Goal: Transaction & Acquisition: Purchase product/service

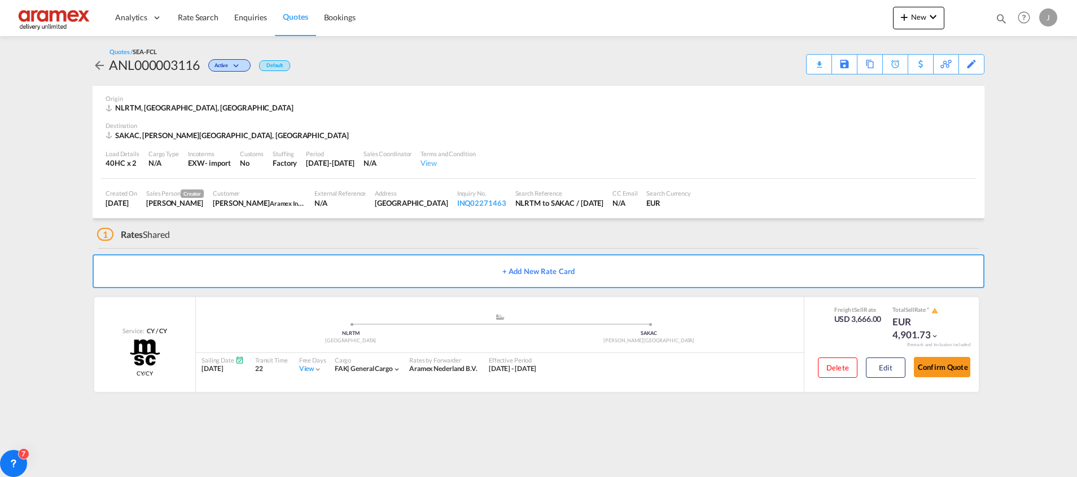
drag, startPoint x: 0, startPoint y: 0, endPoint x: 298, endPoint y: 17, distance: 298.5
click at [298, 17] on span "Quotes" at bounding box center [295, 17] width 25 height 10
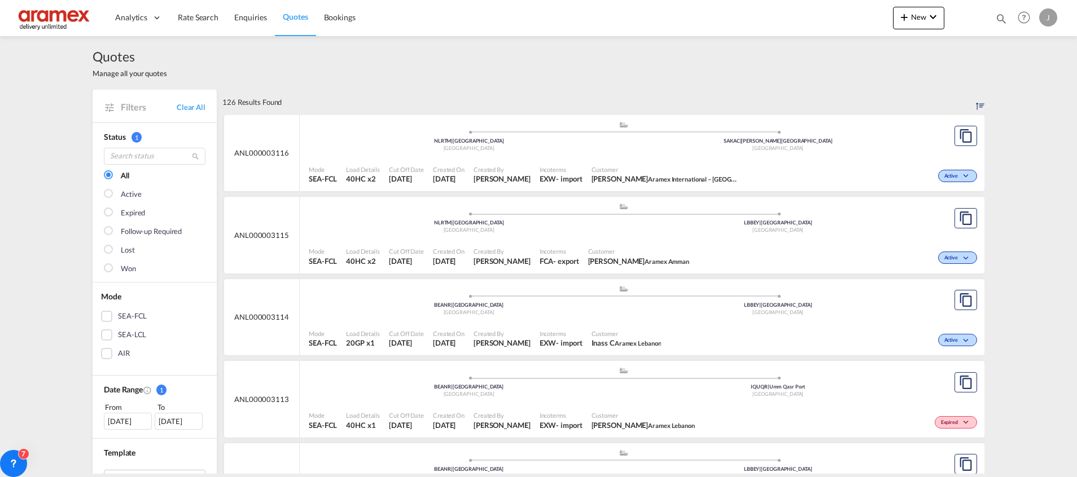
click at [104, 314] on div "SEA-FCL" at bounding box center [106, 316] width 11 height 11
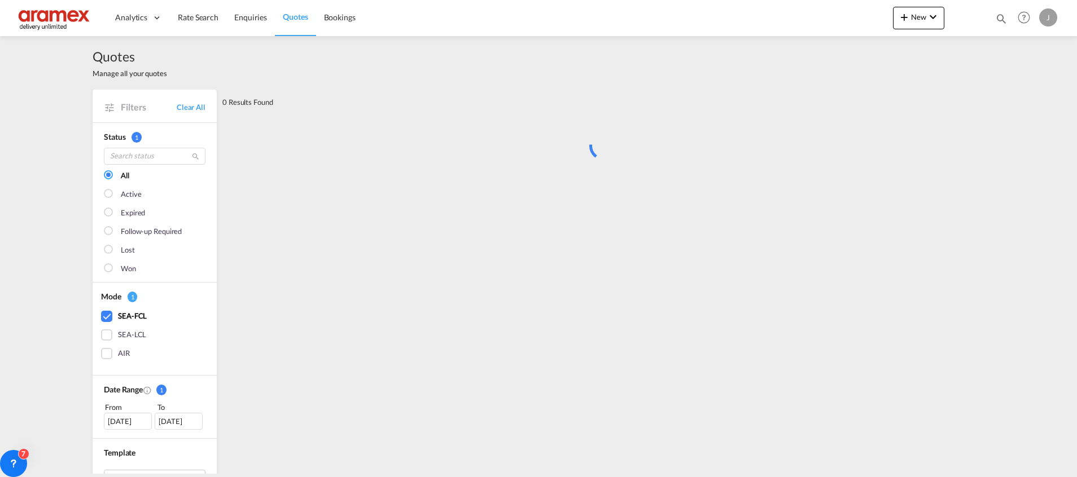
click at [125, 419] on div "[DATE]" at bounding box center [128, 421] width 48 height 17
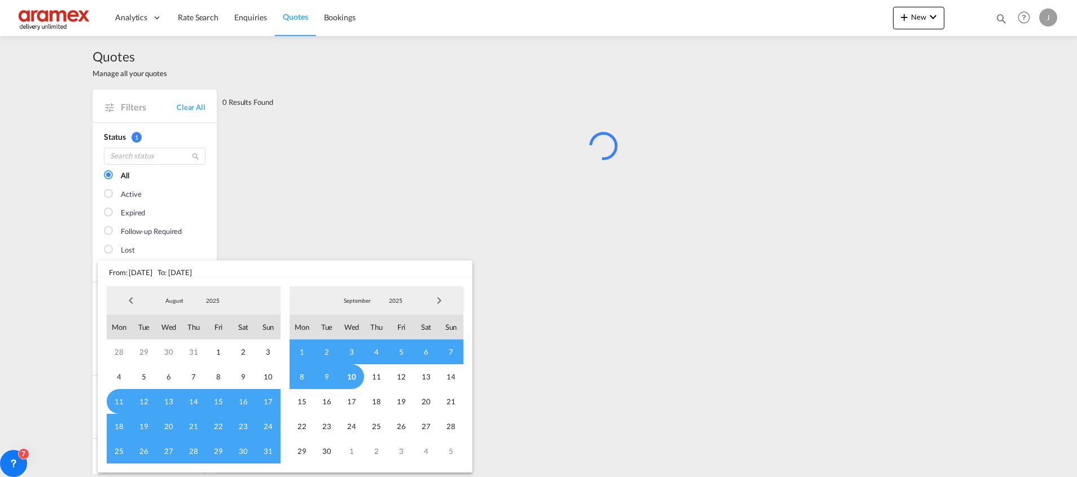
click at [130, 300] on span "Previous Month" at bounding box center [131, 301] width 23 height 23
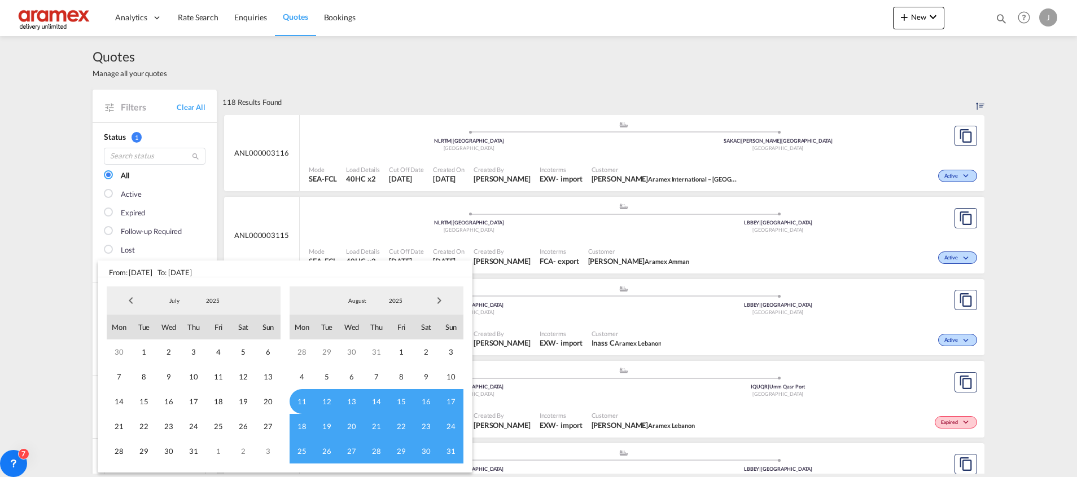
click at [130, 300] on span "Previous Month" at bounding box center [131, 301] width 23 height 23
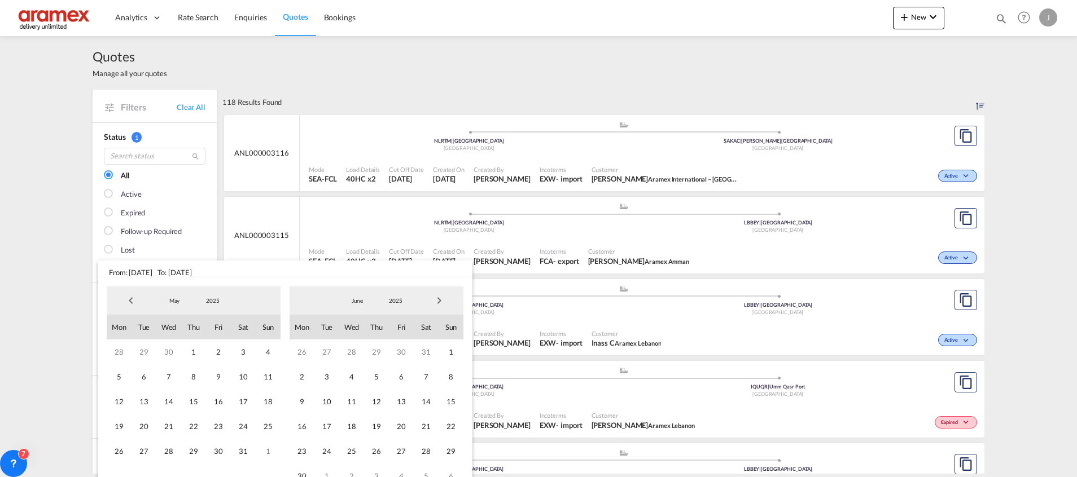
click at [130, 300] on span "Previous Month" at bounding box center [131, 301] width 23 height 23
drag, startPoint x: 245, startPoint y: 351, endPoint x: 360, endPoint y: 323, distance: 118.0
click at [246, 351] on span "1" at bounding box center [243, 352] width 25 height 25
click at [444, 300] on span "Next Month" at bounding box center [439, 301] width 23 height 23
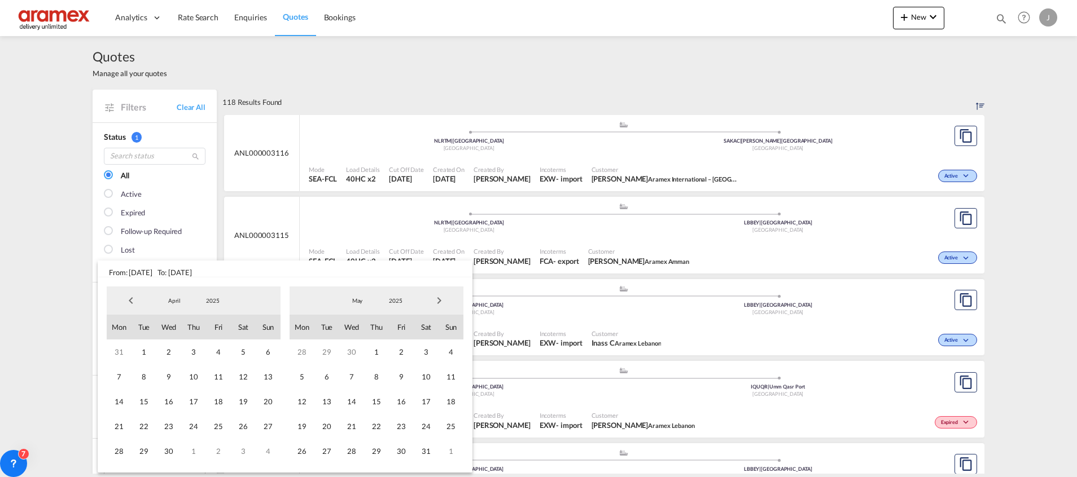
click at [444, 300] on span "Next Month" at bounding box center [439, 301] width 23 height 23
click at [409, 402] on span "15" at bounding box center [401, 401] width 25 height 25
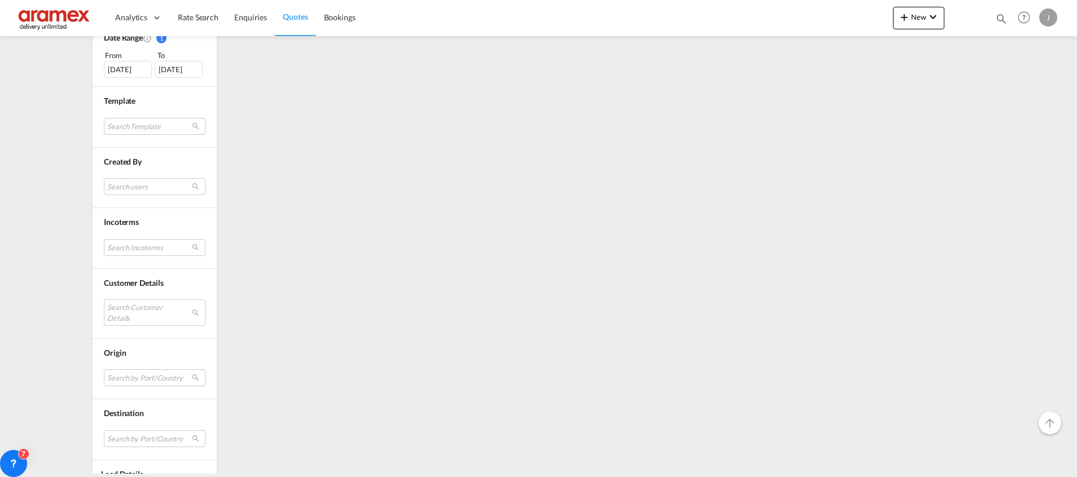
scroll to position [400, 0]
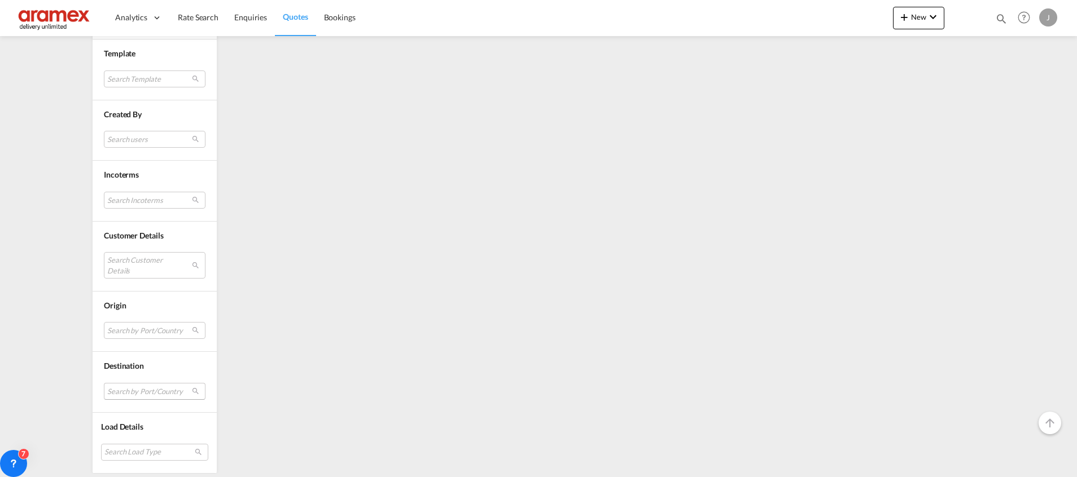
click at [117, 392] on md-select "Search by Port/Country JPNIC nichinan [GEOGRAPHIC_DATA] AEAMF mussafah [GEOGRAP…" at bounding box center [155, 391] width 102 height 17
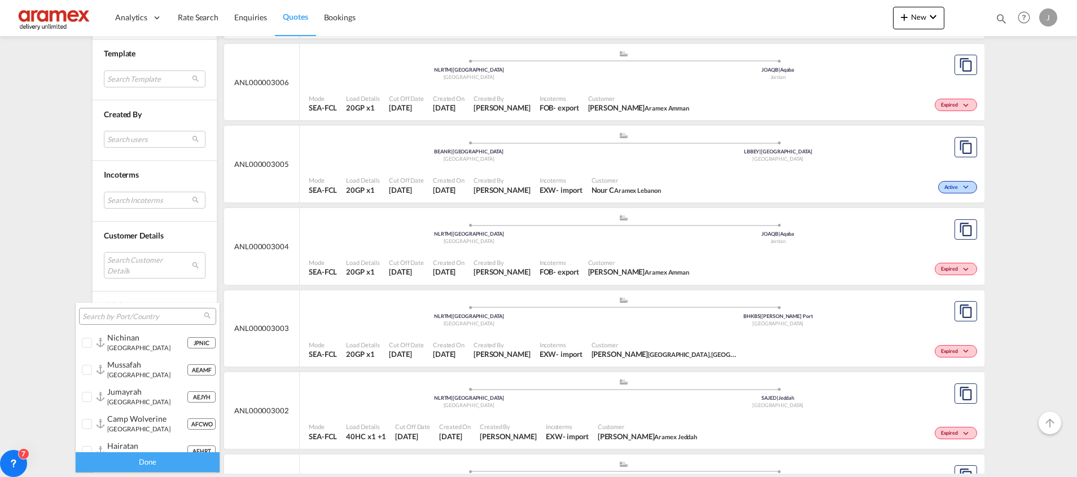
click at [133, 321] on input "search" at bounding box center [142, 317] width 121 height 10
type input "rio de j"
click at [148, 336] on div "rio de [PERSON_NAME]" at bounding box center [147, 338] width 80 height 10
click at [145, 457] on div "Done" at bounding box center [148, 463] width 144 height 20
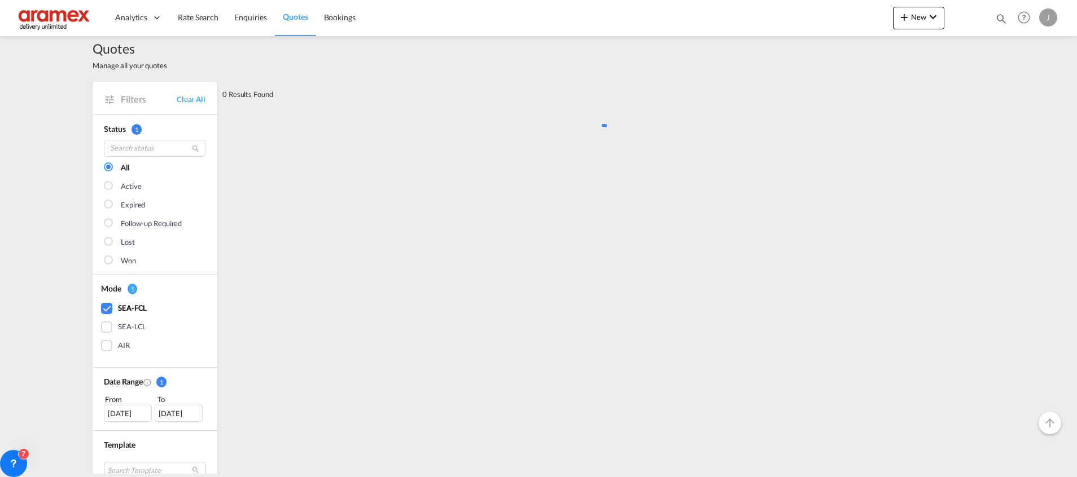
scroll to position [0, 0]
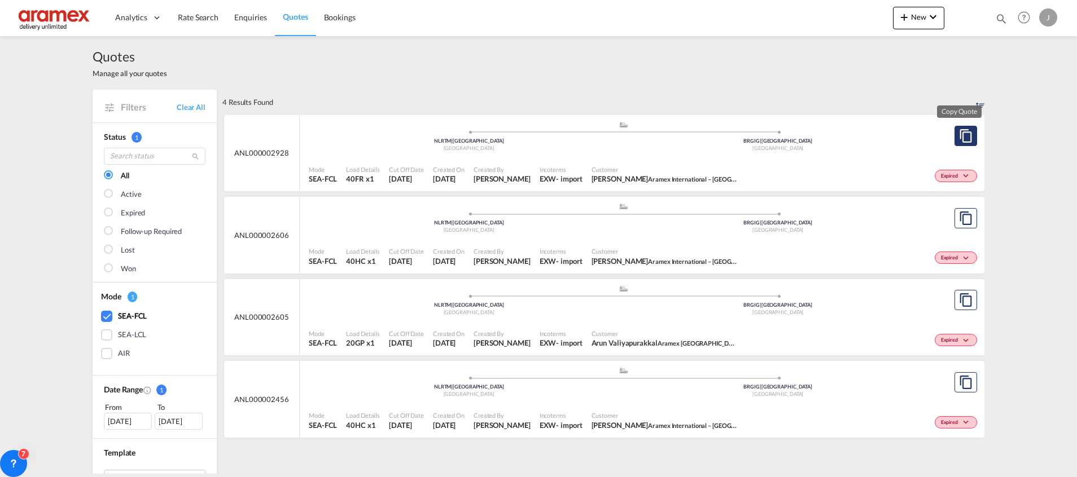
click at [959, 138] on md-icon "assets/icons/custom/copyQuote.svg" at bounding box center [966, 136] width 14 height 14
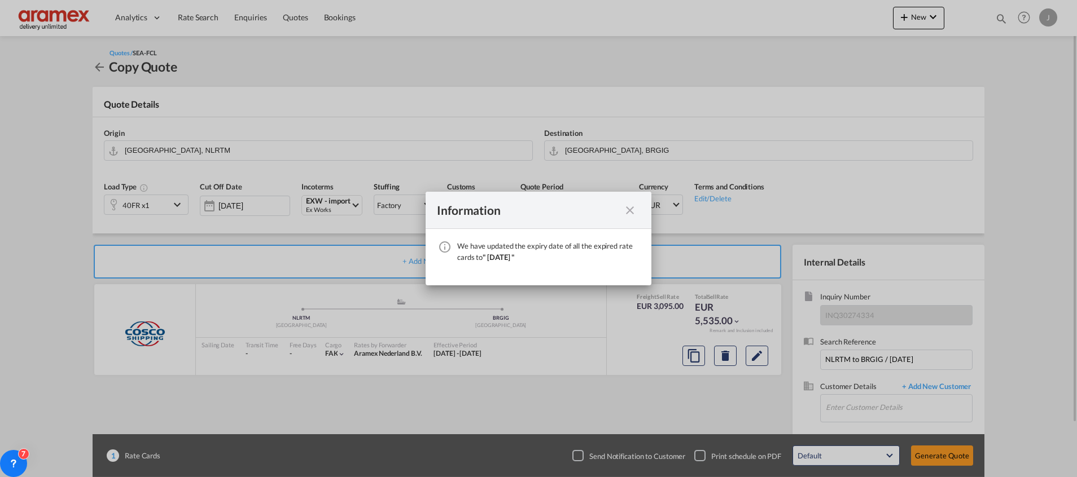
click at [630, 211] on md-icon "icon-close fg-AAA8AD cursor" at bounding box center [630, 211] width 14 height 14
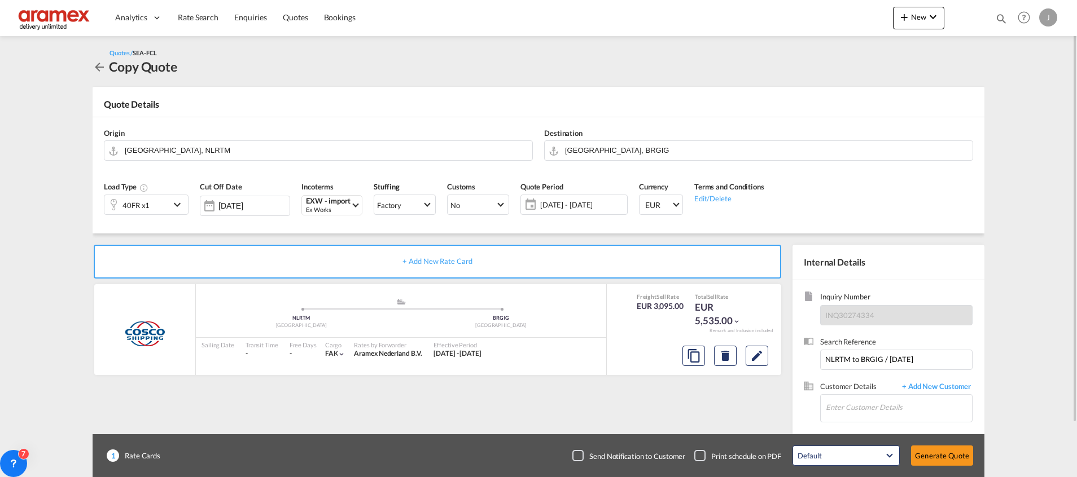
click at [175, 204] on md-icon "icon-chevron-down" at bounding box center [178, 205] width 17 height 14
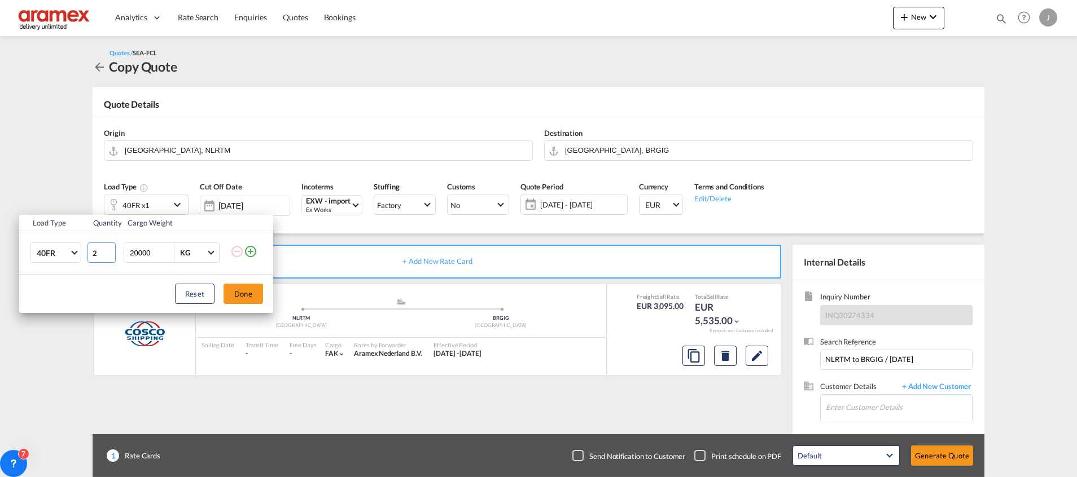
type input "2"
click at [109, 251] on input "2" at bounding box center [101, 253] width 28 height 20
click at [238, 286] on button "Done" at bounding box center [243, 294] width 40 height 20
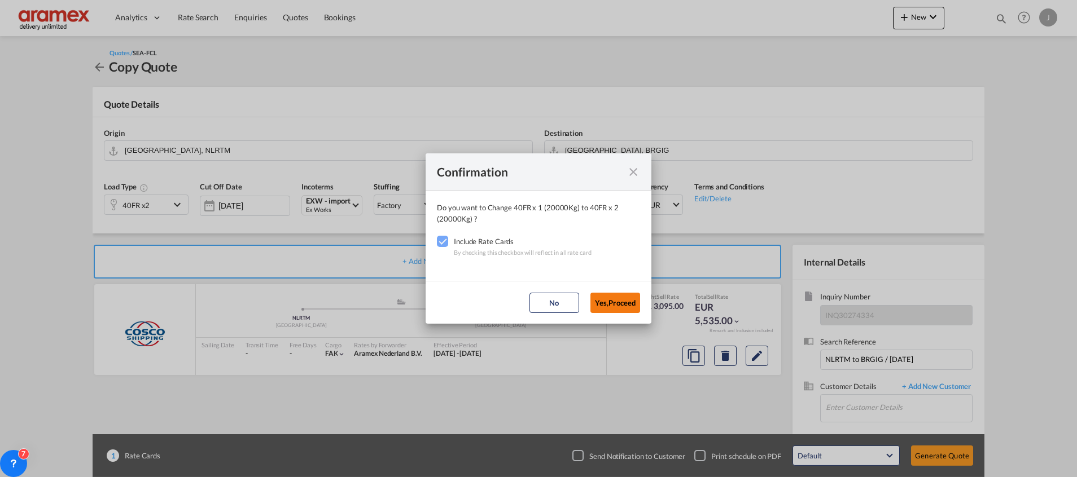
click at [612, 300] on button "Yes,Proceed" at bounding box center [615, 303] width 50 height 20
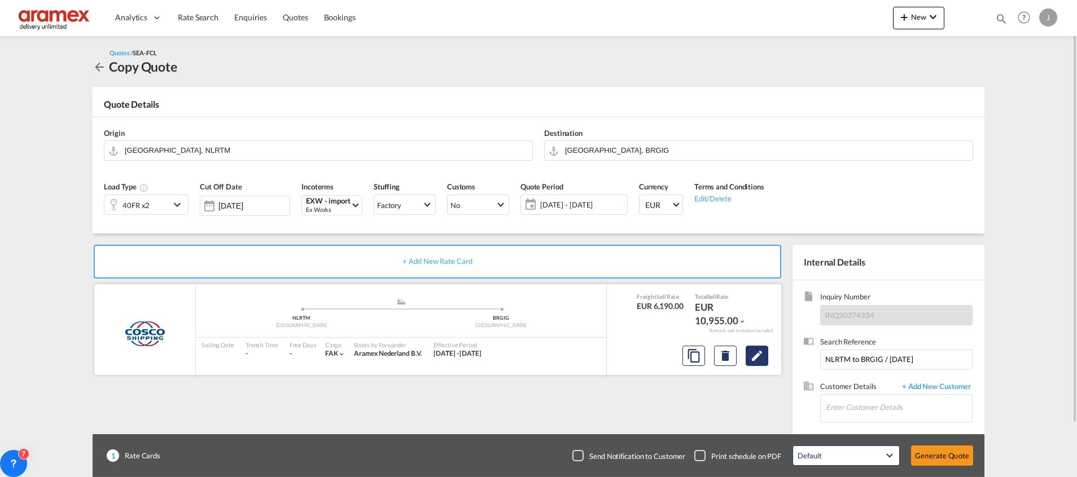
click at [760, 358] on md-icon "Edit" at bounding box center [757, 356] width 14 height 14
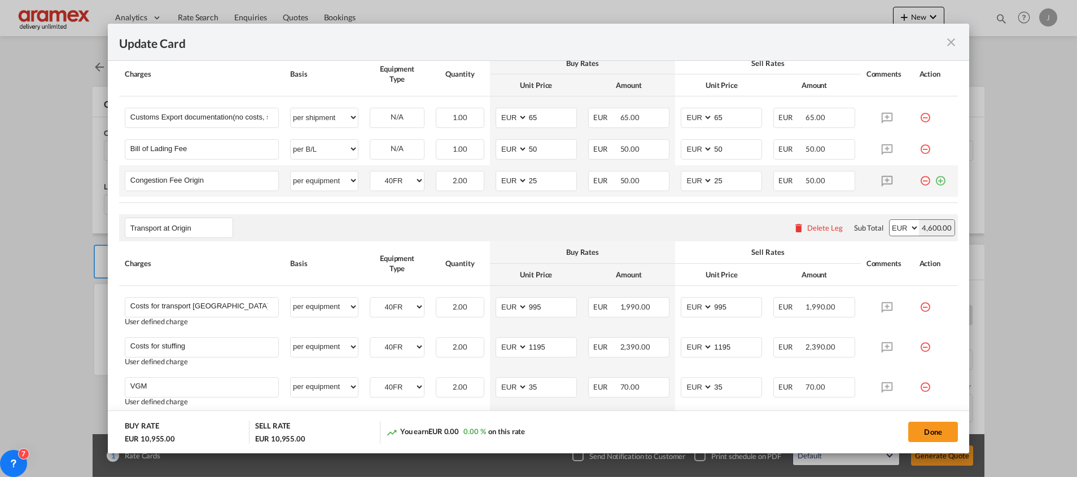
scroll to position [593, 0]
click at [919, 182] on md-icon "icon-minus-circle-outline red-400-fg" at bounding box center [924, 176] width 11 height 11
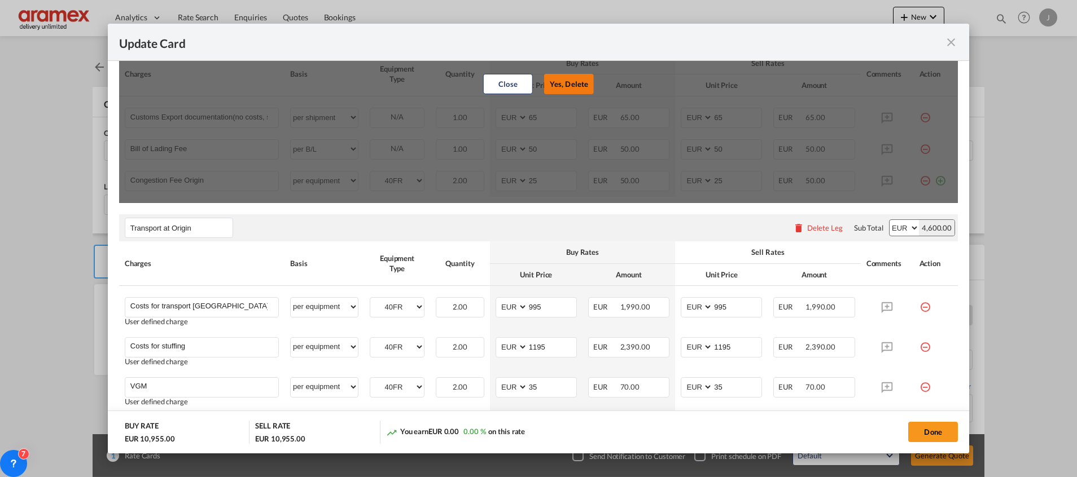
click at [565, 81] on button "Yes, Delete" at bounding box center [569, 84] width 50 height 20
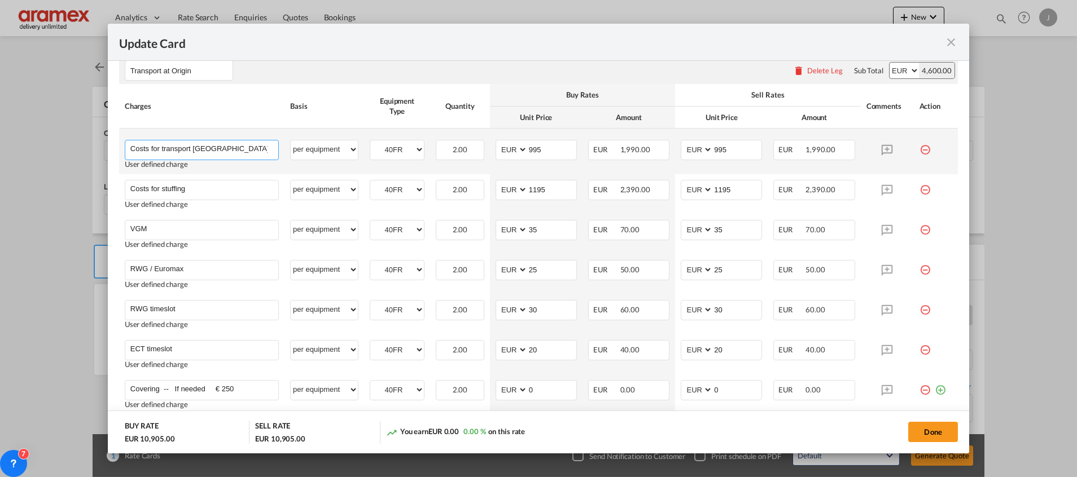
scroll to position [0, 8]
drag, startPoint x: 229, startPoint y: 147, endPoint x: 295, endPoint y: 150, distance: 65.5
click at [295, 150] on tr "Costs for transport [GEOGRAPHIC_DATA] – [GEOGRAPHIC_DATA] Please Enter User Def…" at bounding box center [538, 152] width 839 height 46
click at [268, 148] on input "Costs for transport [GEOGRAPHIC_DATA] – [GEOGRAPHIC_DATA]" at bounding box center [204, 149] width 148 height 17
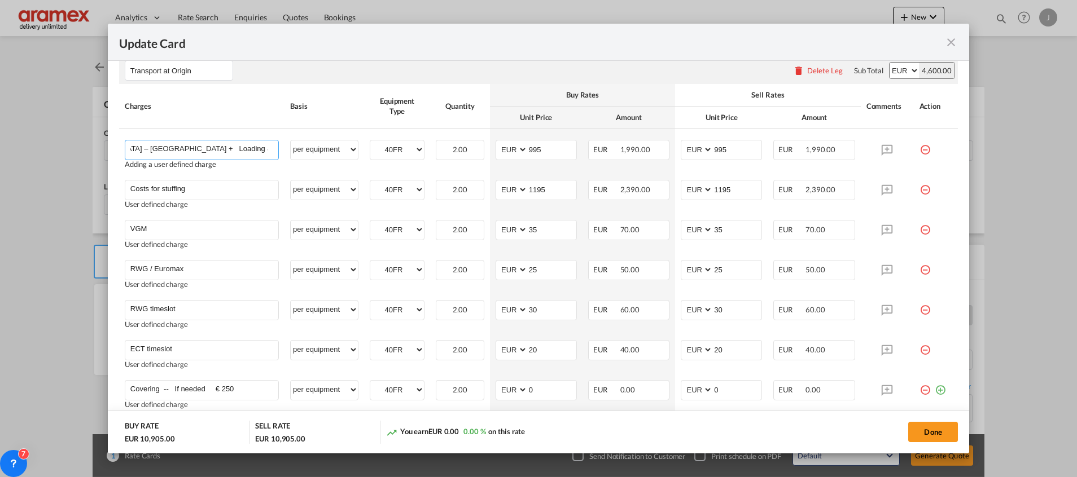
type input "Costs for transport [GEOGRAPHIC_DATA] – [GEOGRAPHIC_DATA] + Loading & stuffing …"
drag, startPoint x: 529, startPoint y: 151, endPoint x: 520, endPoint y: 151, distance: 8.5
click at [520, 151] on md-input-container "AED AFN ALL AMD ANG AOA ARS AUD AWG AZN BAM BBD BDT BGN BHD BIF BMD BND [PERSON…" at bounding box center [536, 150] width 81 height 20
paste input "13"
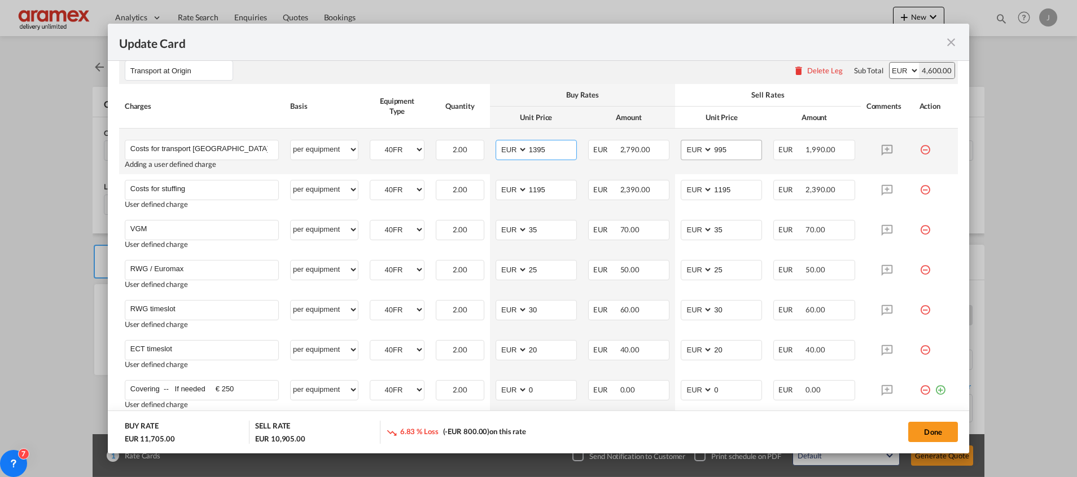
type input "1395"
drag, startPoint x: 729, startPoint y: 146, endPoint x: 672, endPoint y: 143, distance: 56.5
click at [681, 143] on md-input-container "AED AFN ALL AMD ANG AOA ARS AUD AWG AZN BAM BBD BDT BGN BHD BIF BMD BND [PERSON…" at bounding box center [721, 150] width 81 height 20
paste input "13"
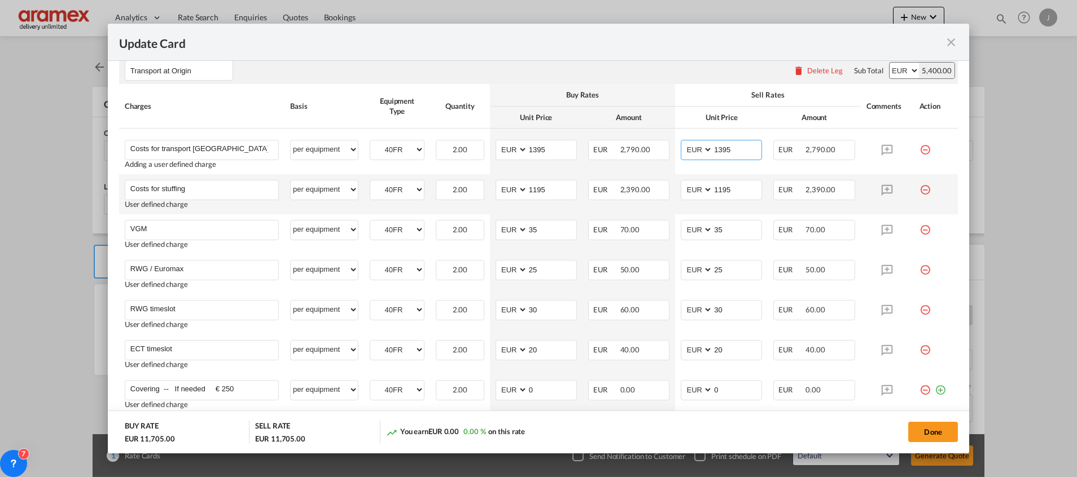
type input "1395"
click at [919, 188] on md-icon "icon-minus-circle-outline red-400-fg" at bounding box center [924, 185] width 11 height 11
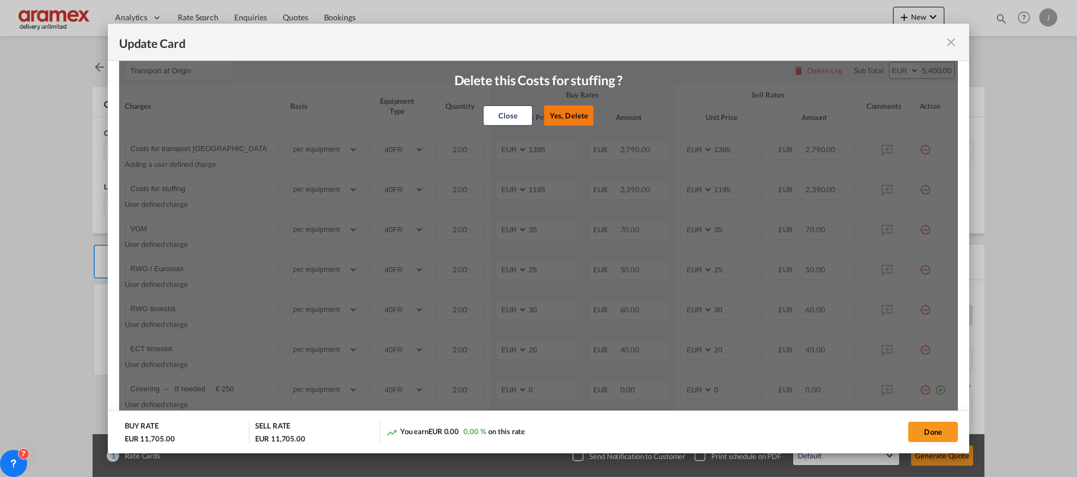
click at [553, 107] on button "Yes, Delete" at bounding box center [569, 116] width 50 height 20
type input "VGM"
type input "35"
type input "RWG / Euromax"
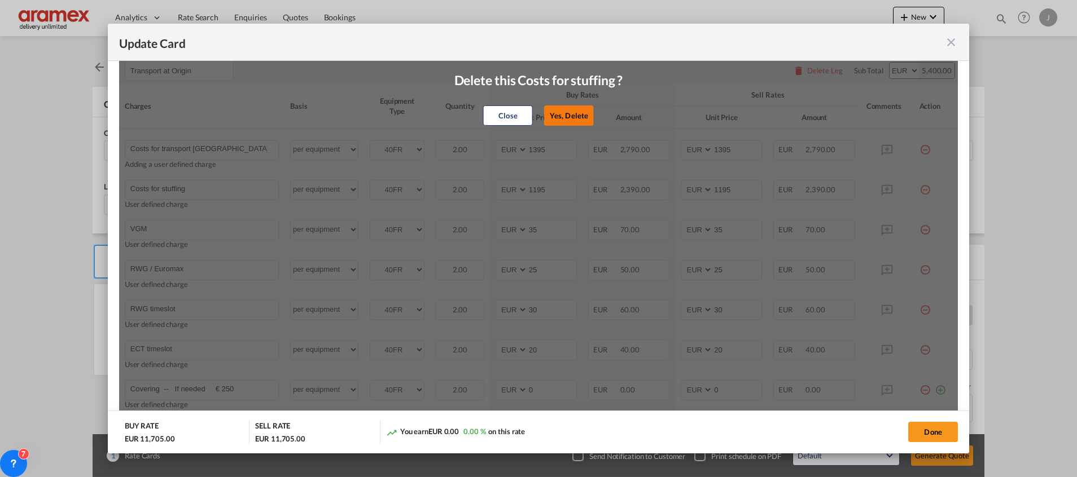
type input "25"
type input "RWG timeslot"
type input "30"
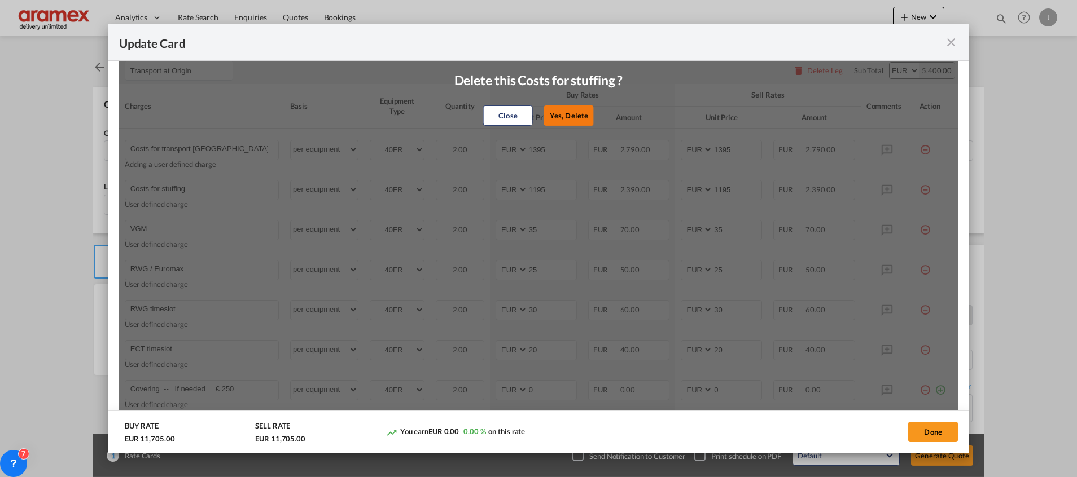
type input "ECT timeslot"
type input "20"
type input "Covering -- If needed € 250"
type input "0"
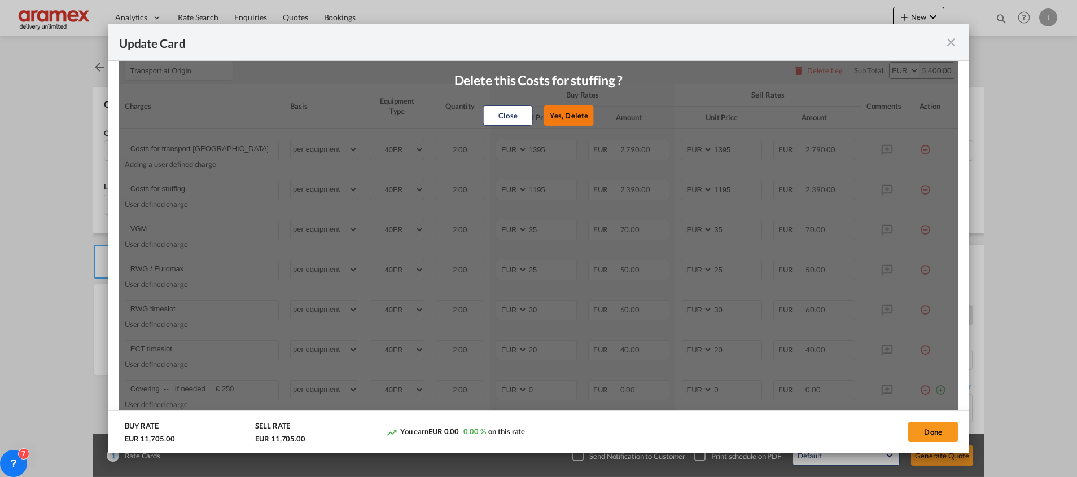
type input "0"
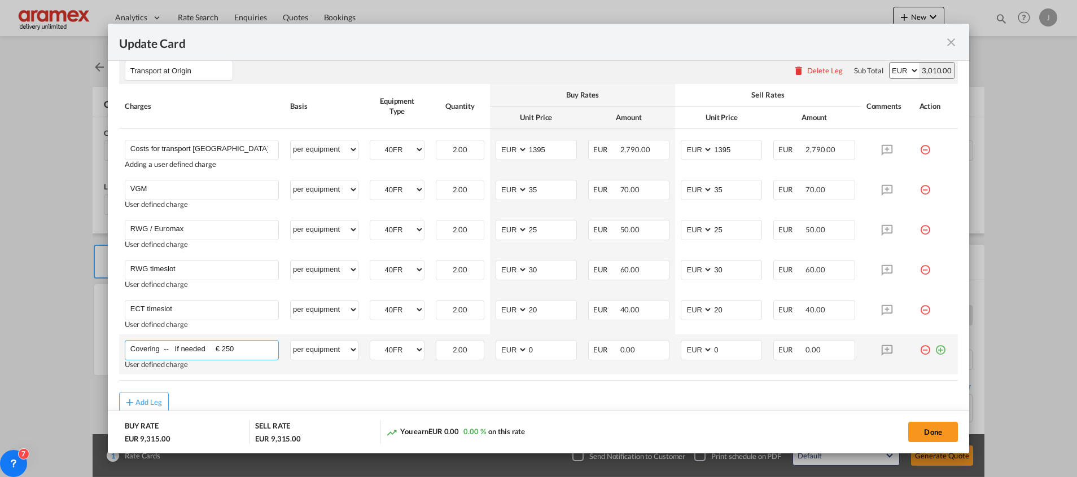
click at [222, 348] on input "Covering -- If needed € 250" at bounding box center [204, 349] width 148 height 17
type input "Covering -- If needed € 300"
click at [349, 371] on td "per equipment per container per B/L per shipping bill per shipment % on pickup …" at bounding box center [324, 355] width 80 height 40
click at [919, 348] on md-icon "icon-minus-circle-outline red-400-fg" at bounding box center [924, 345] width 11 height 11
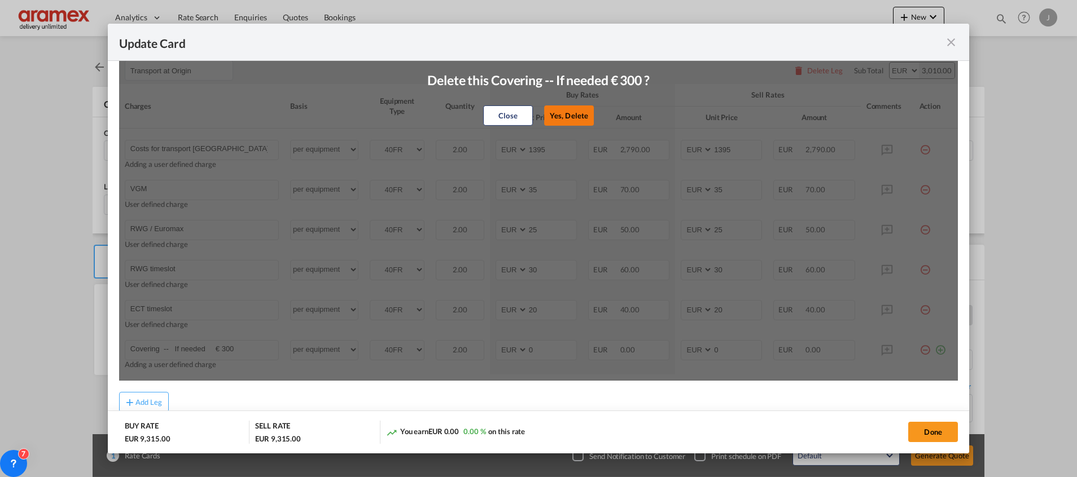
click at [568, 115] on button "Yes, Delete" at bounding box center [569, 116] width 50 height 20
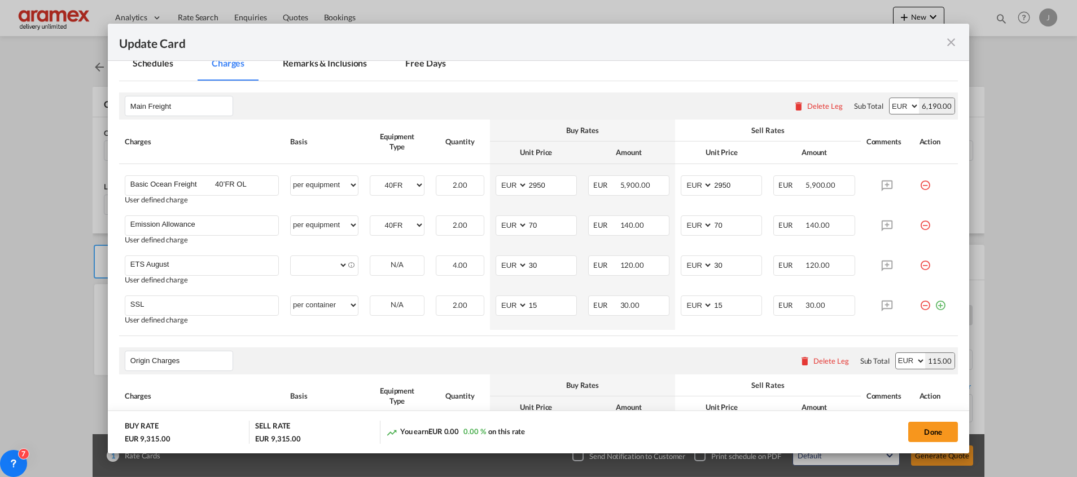
scroll to position [211, 0]
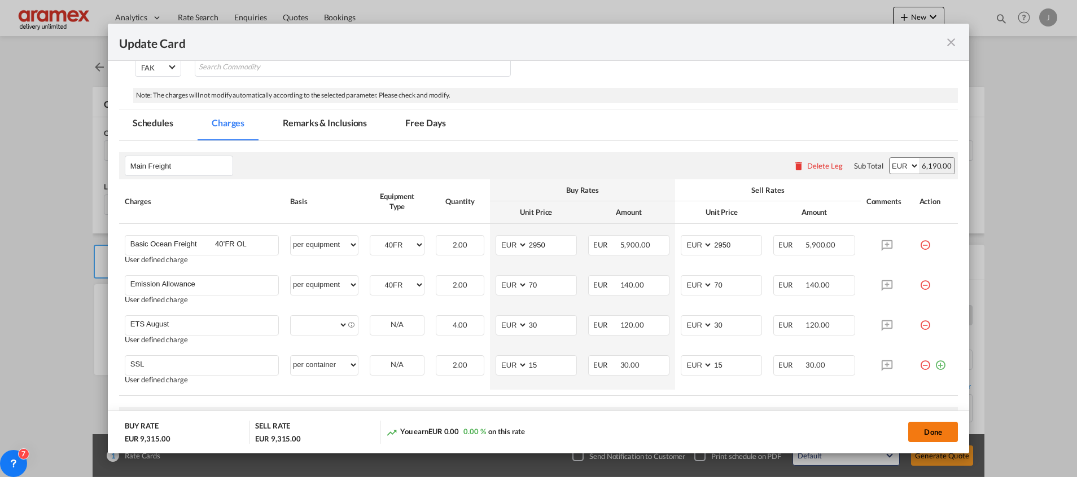
click at [929, 426] on button "Done" at bounding box center [933, 432] width 50 height 20
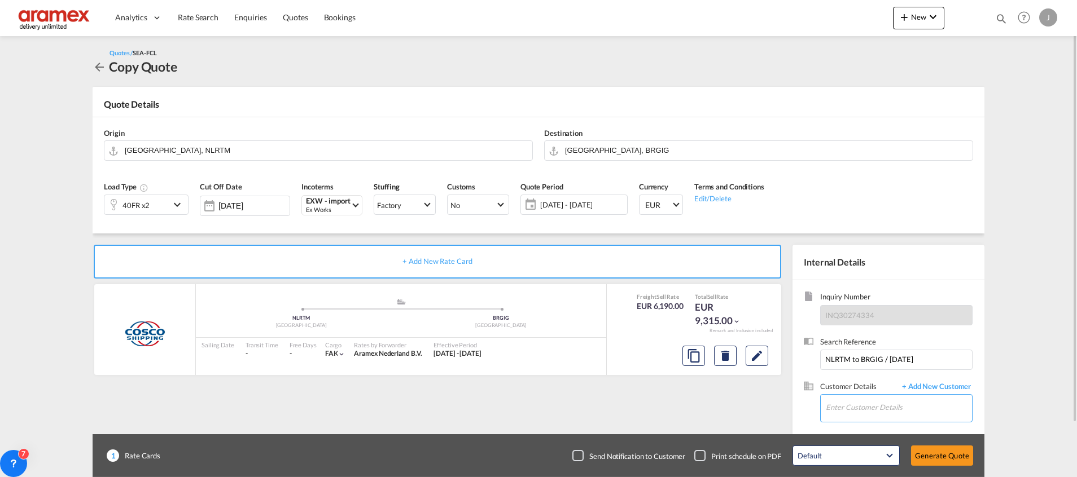
click at [862, 402] on input "Enter Customer Details" at bounding box center [899, 407] width 146 height 25
click at [877, 382] on div "[PERSON_NAME] [PERSON_NAME][EMAIL_ADDRESS][DOMAIN_NAME] | Aramex International …" at bounding box center [898, 380] width 147 height 30
type input "Aramex International – [GEOGRAPHIC_DATA], [GEOGRAPHIC_DATA], [PERSON_NAME], [EM…"
click at [933, 450] on button "Generate Quote" at bounding box center [942, 456] width 62 height 20
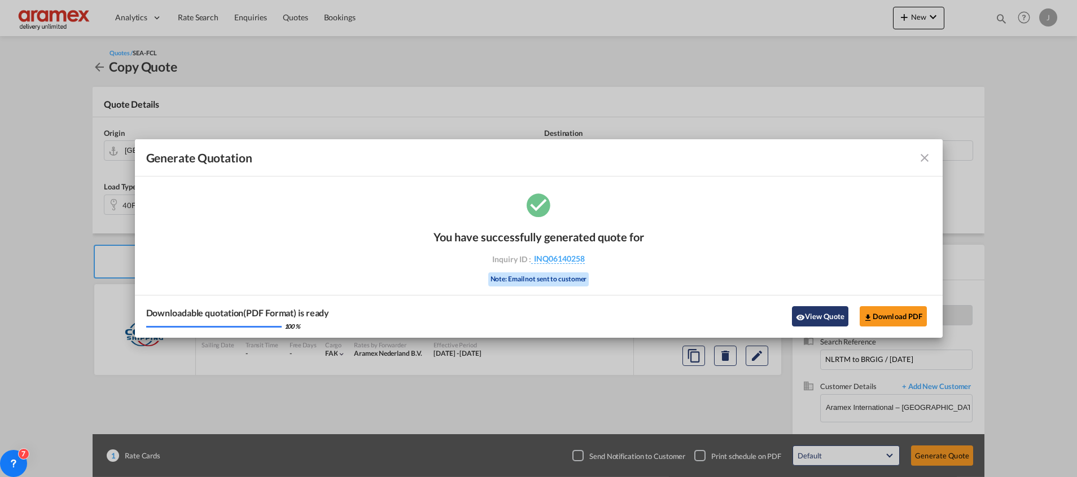
click at [822, 313] on button "View Quote" at bounding box center [820, 316] width 56 height 20
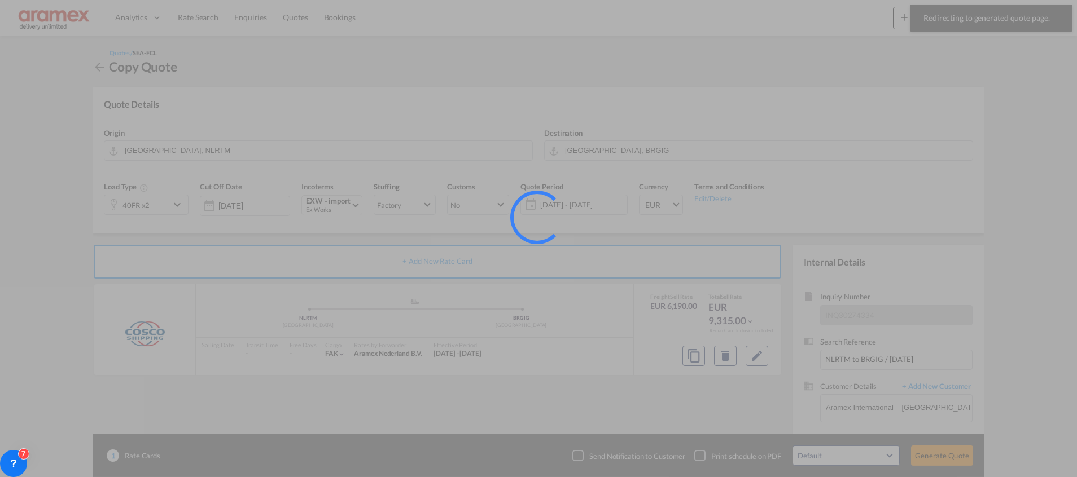
click at [194, 14] on div at bounding box center [538, 238] width 1077 height 477
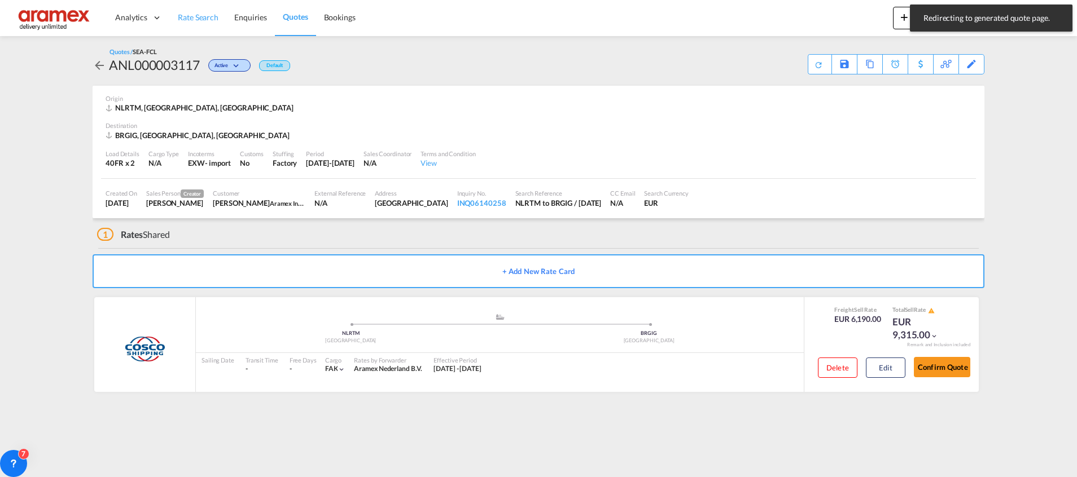
click at [194, 14] on span "Rate Search" at bounding box center [198, 17] width 41 height 10
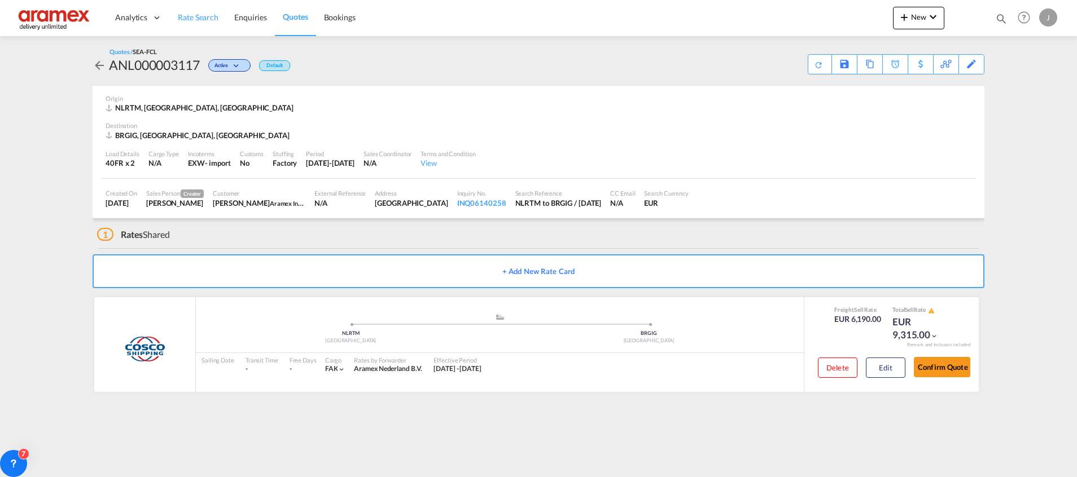
click at [205, 14] on span "Rate Search" at bounding box center [198, 17] width 41 height 10
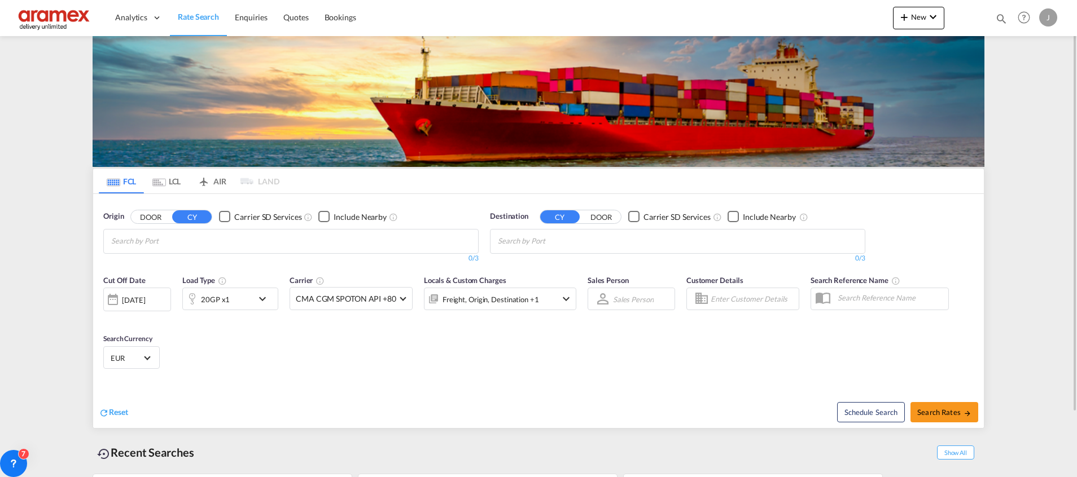
click at [215, 233] on input "Chips input." at bounding box center [164, 242] width 107 height 18
type input "[PERSON_NAME]"
click at [159, 301] on div "[PERSON_NAME] dam [GEOGRAPHIC_DATA] NLRTM" at bounding box center [198, 318] width 214 height 34
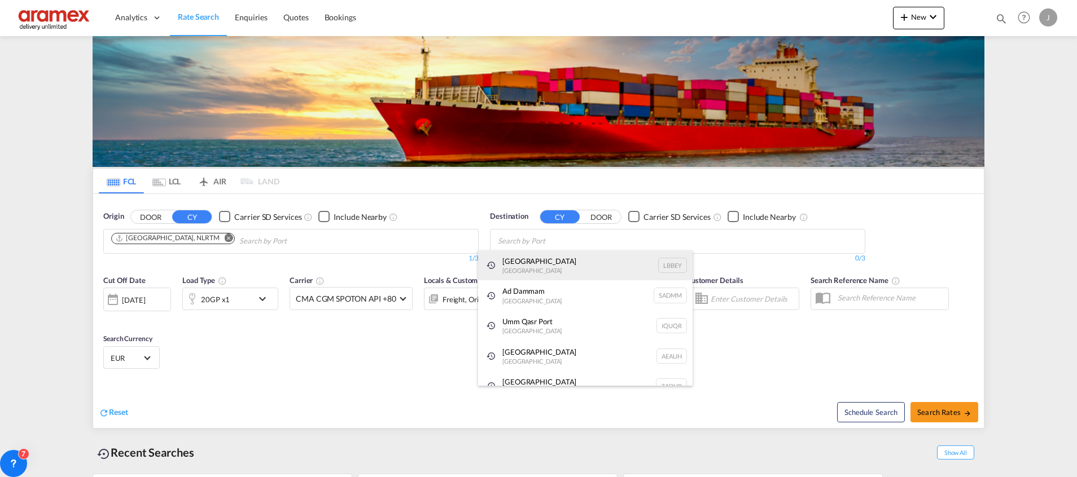
click at [569, 257] on div "Beirut [GEOGRAPHIC_DATA] LBBEY" at bounding box center [585, 266] width 214 height 30
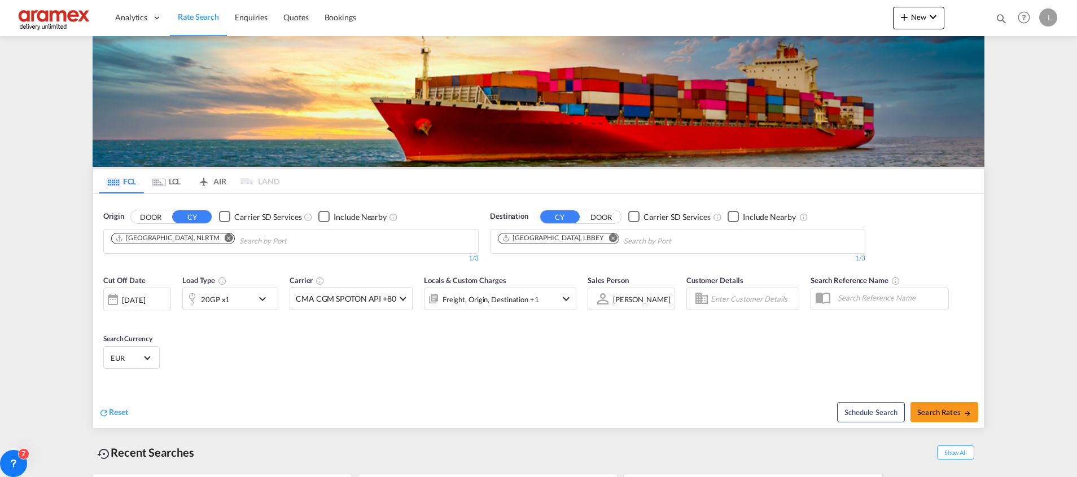
click at [230, 301] on div "20GP x1" at bounding box center [218, 299] width 70 height 23
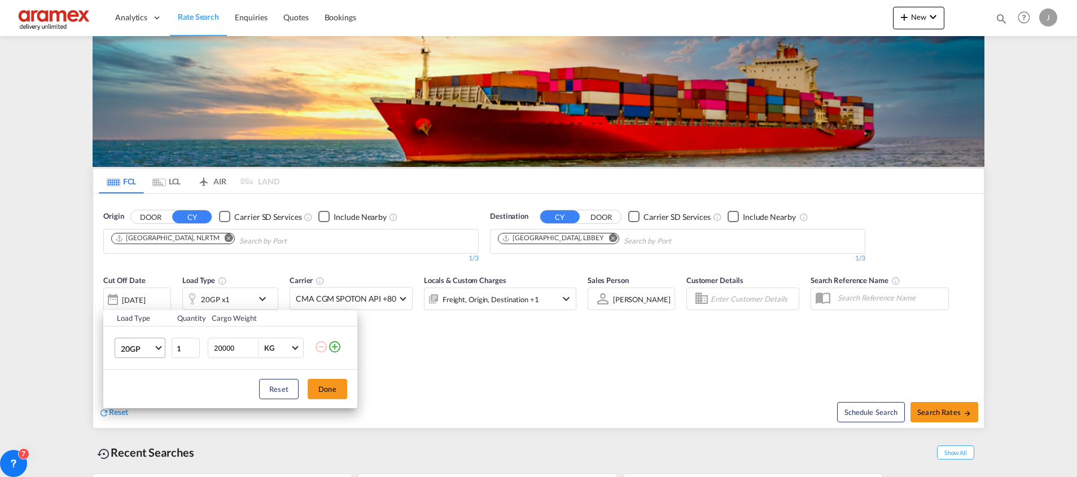
click at [143, 345] on span "20GP" at bounding box center [137, 349] width 33 height 11
click at [147, 451] on md-option "20RE" at bounding box center [150, 449] width 77 height 27
click at [321, 391] on button "Done" at bounding box center [328, 389] width 40 height 20
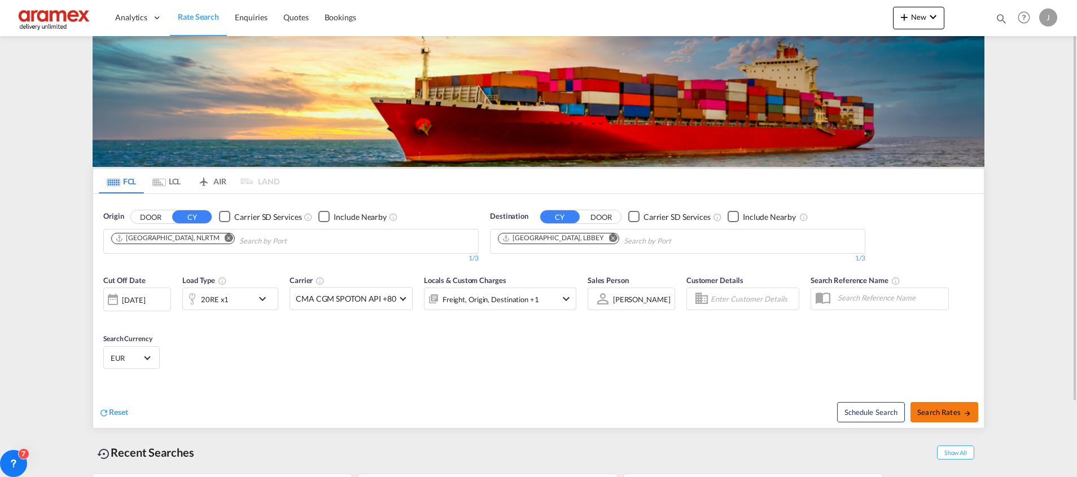
click at [943, 406] on button "Search Rates" at bounding box center [944, 412] width 68 height 20
type input "NLRTM to LBBEY / [DATE]"
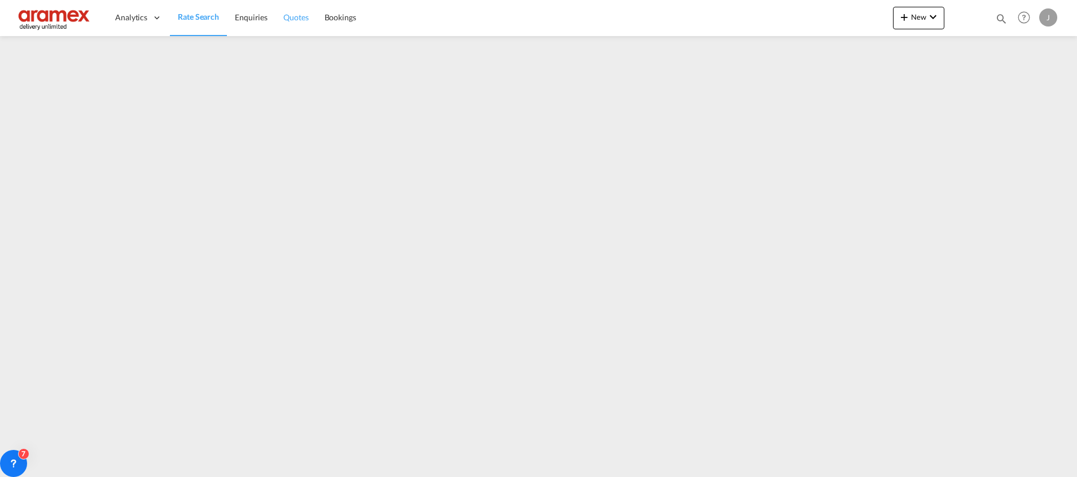
click at [303, 16] on span "Quotes" at bounding box center [295, 17] width 25 height 10
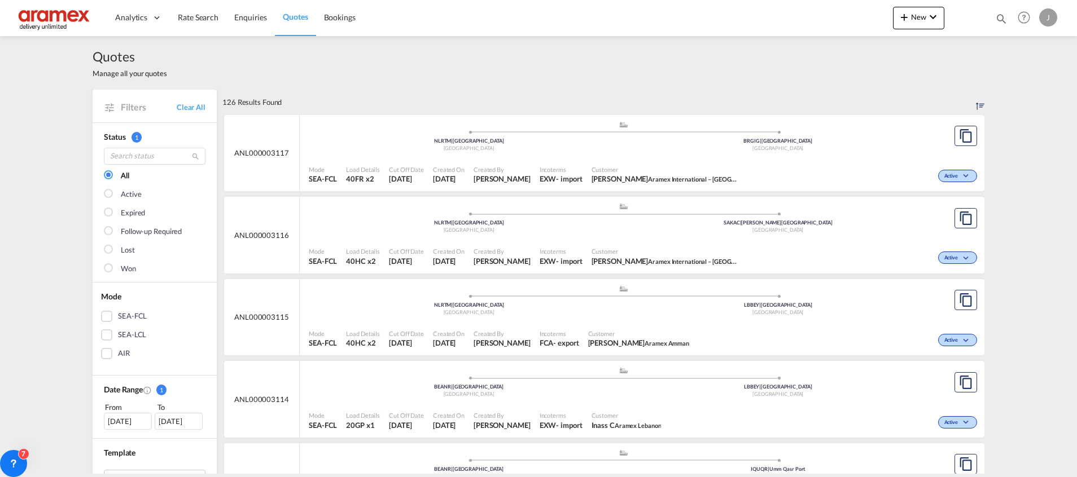
click at [107, 316] on div "SEA-FCL" at bounding box center [106, 316] width 11 height 11
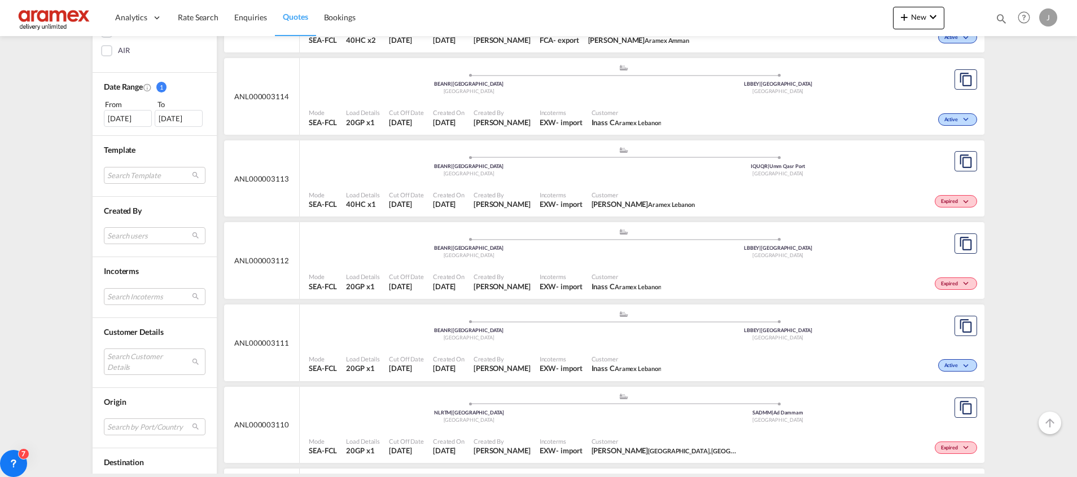
scroll to position [339, 0]
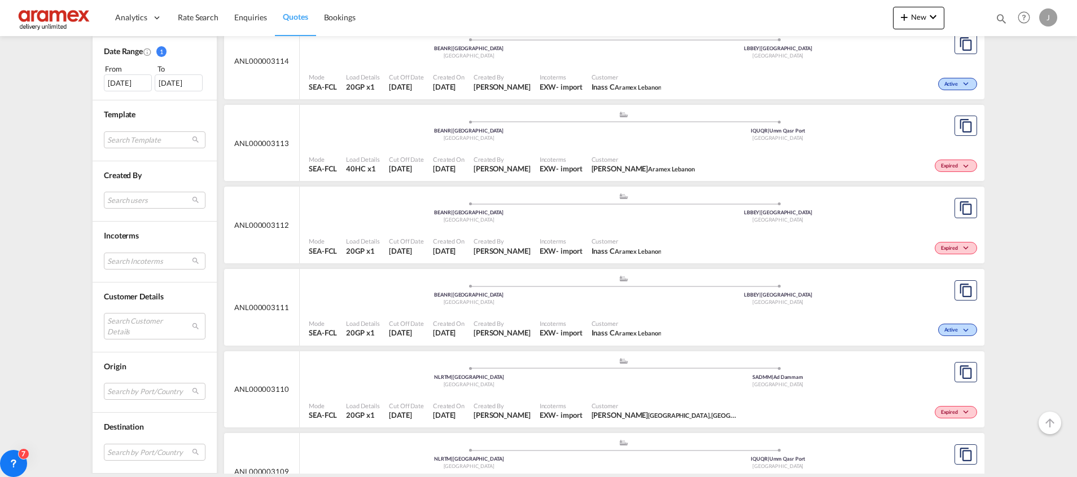
click at [127, 82] on div "[DATE]" at bounding box center [128, 82] width 48 height 17
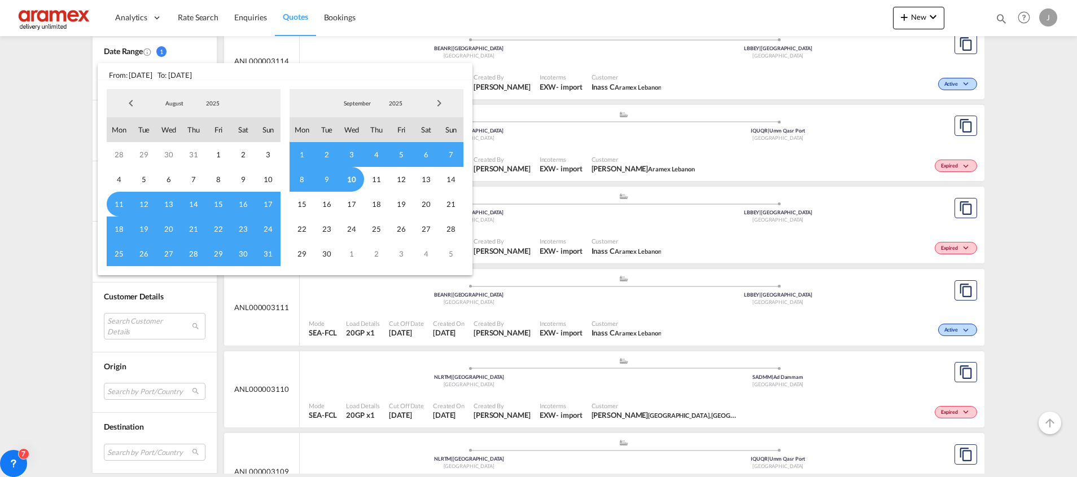
click at [130, 104] on span "Previous Month" at bounding box center [131, 103] width 23 height 23
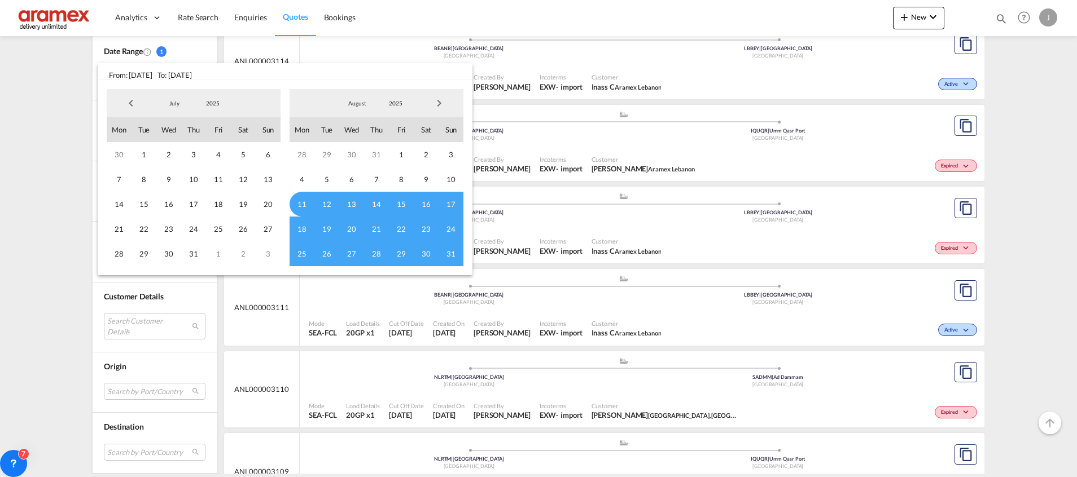
click at [130, 104] on span "Previous Month" at bounding box center [131, 103] width 23 height 23
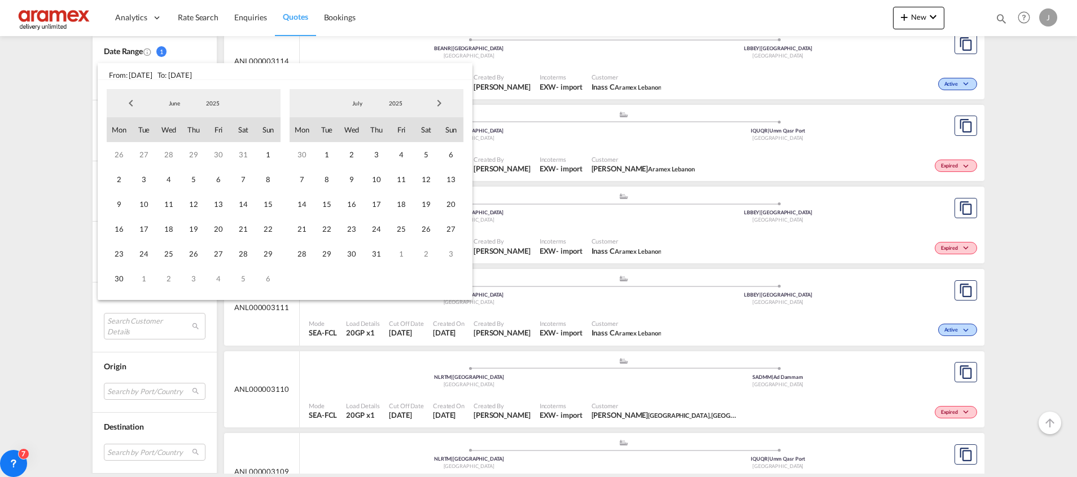
click at [130, 104] on span "Previous Month" at bounding box center [131, 103] width 23 height 23
click at [172, 152] on span "2" at bounding box center [168, 154] width 25 height 25
click at [435, 104] on span "Next Month" at bounding box center [439, 103] width 23 height 23
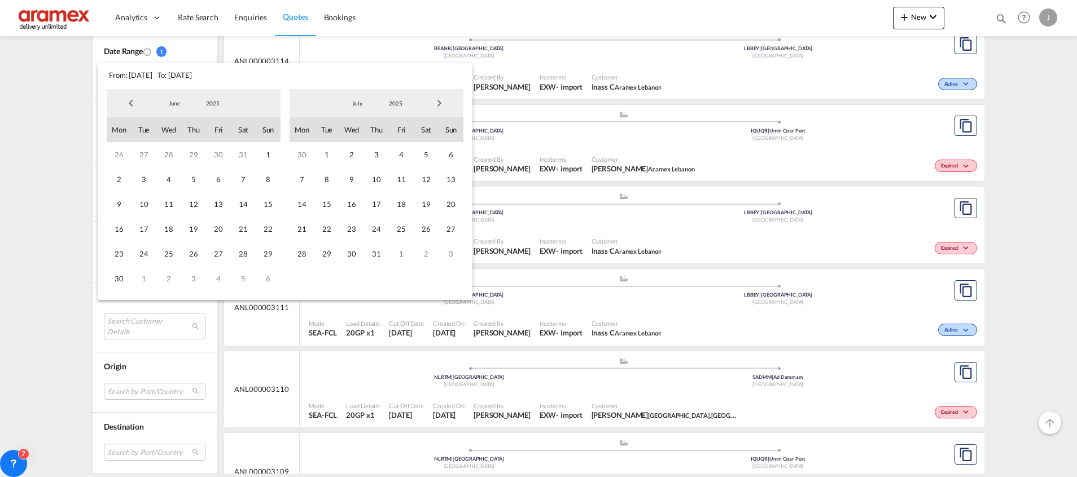
click at [435, 104] on span "Next Month" at bounding box center [439, 103] width 23 height 23
click at [358, 177] on span "10" at bounding box center [351, 179] width 25 height 25
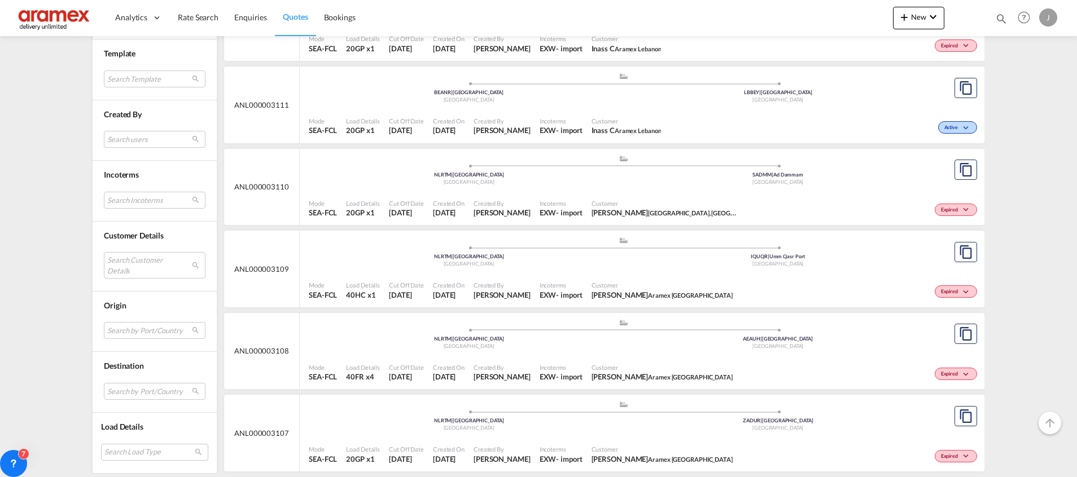
scroll to position [569, 0]
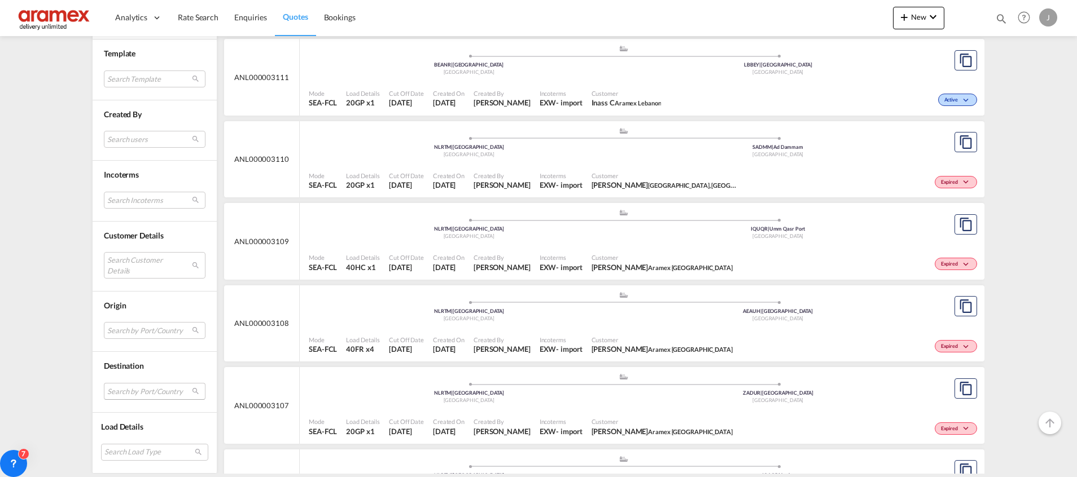
click at [124, 392] on md-select "Search by Port/Country JPNIC nichinan [GEOGRAPHIC_DATA] AEAMF mussafah [GEOGRAP…" at bounding box center [155, 391] width 102 height 17
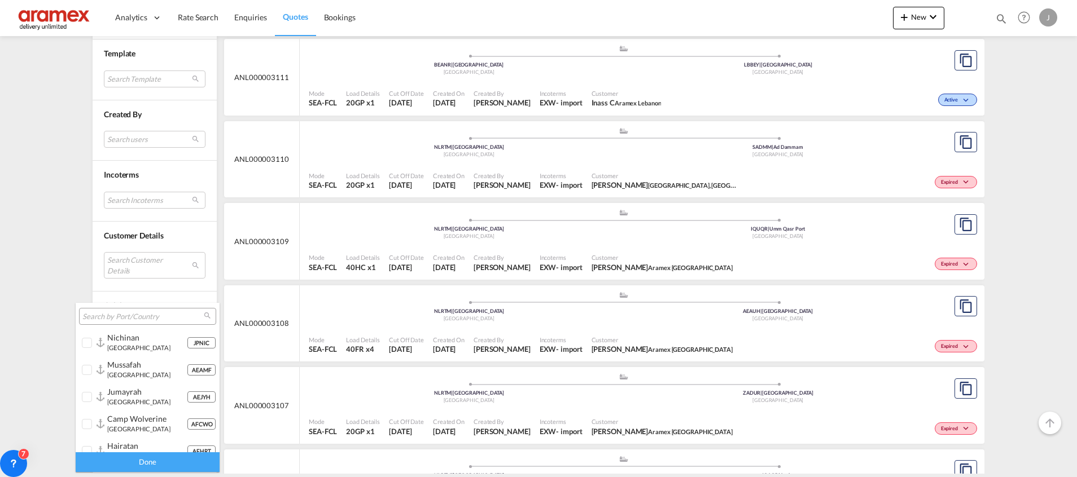
click at [141, 318] on input "search" at bounding box center [142, 317] width 121 height 10
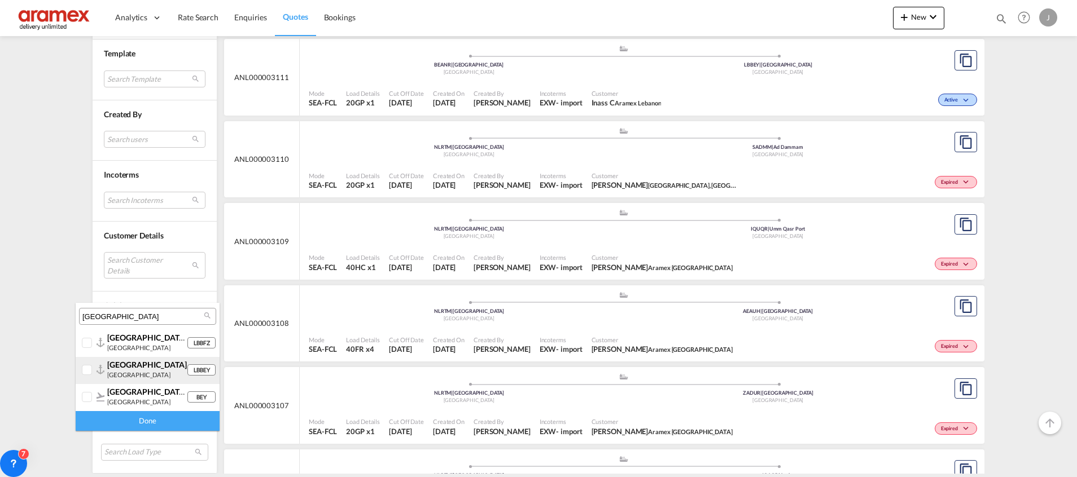
type input "[GEOGRAPHIC_DATA]"
click at [86, 368] on div at bounding box center [87, 370] width 11 height 11
click at [111, 419] on div "Done" at bounding box center [148, 421] width 144 height 20
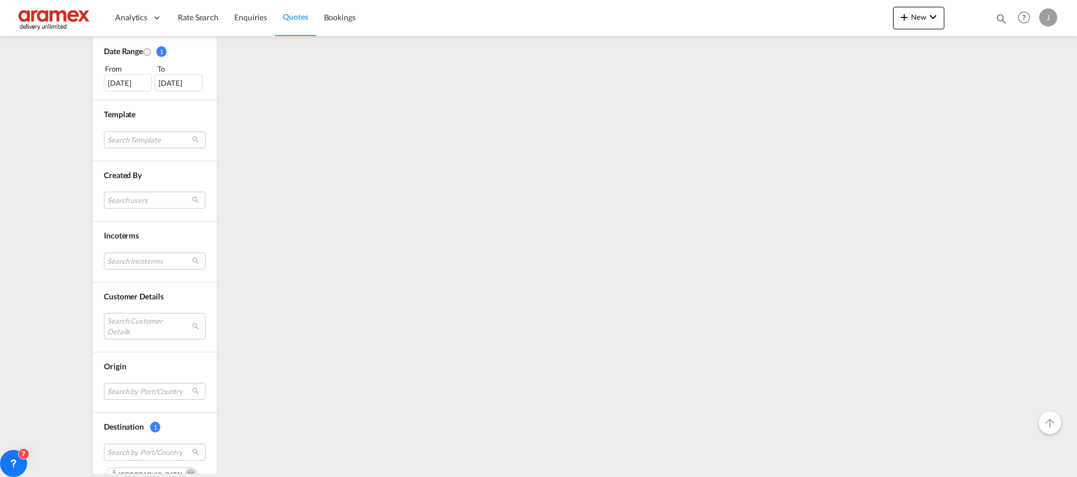
scroll to position [417, 0]
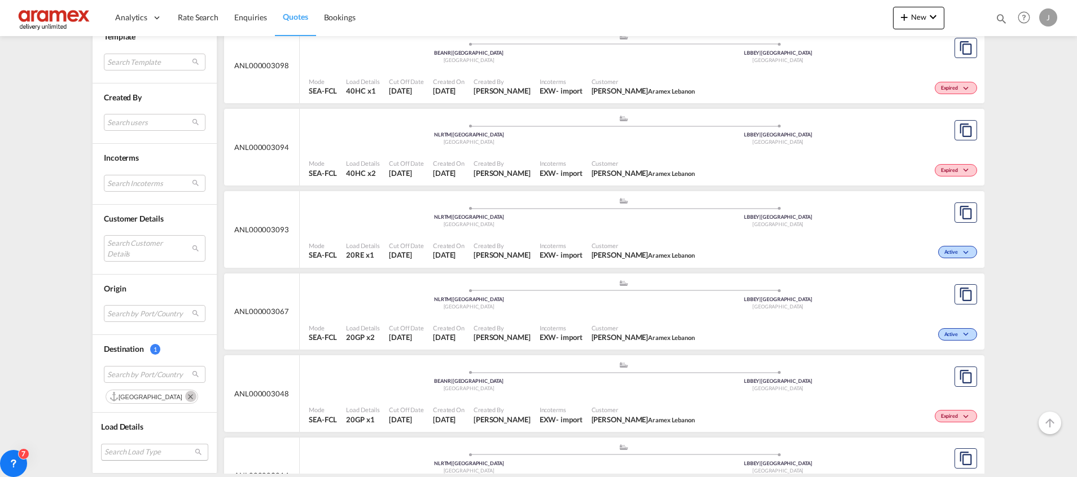
click at [133, 451] on md-select "Search Load Type 20GP 40GP 40HC 45HC 20RE 40RE 40HR 20OT 40OT 20FR 40FR 40NR 20…" at bounding box center [154, 452] width 107 height 17
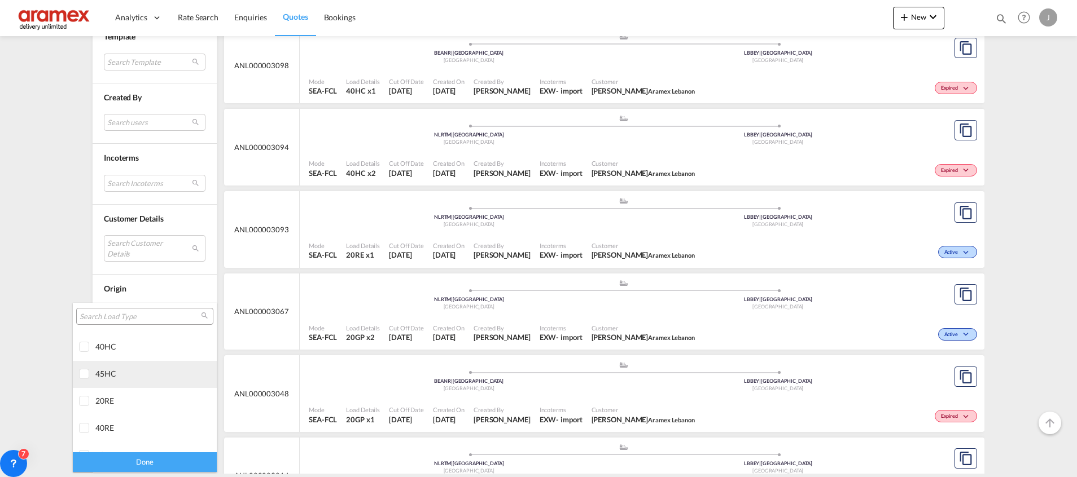
scroll to position [85, 0]
click at [138, 366] on div "20RE" at bounding box center [139, 367] width 89 height 10
click at [148, 394] on div "40RE" at bounding box center [139, 394] width 89 height 10
click at [144, 461] on div "Done" at bounding box center [145, 463] width 144 height 20
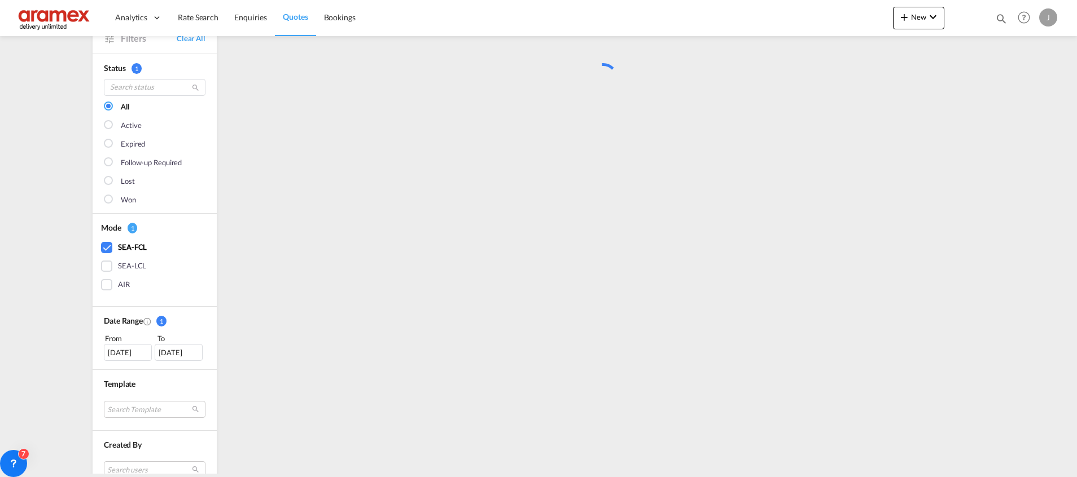
scroll to position [0, 0]
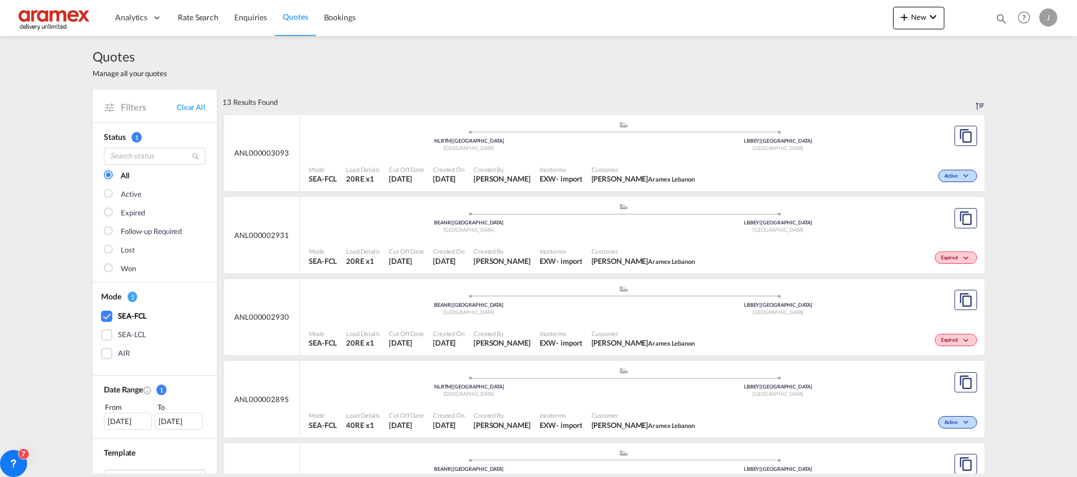
click at [849, 161] on div "Active" at bounding box center [839, 175] width 280 height 28
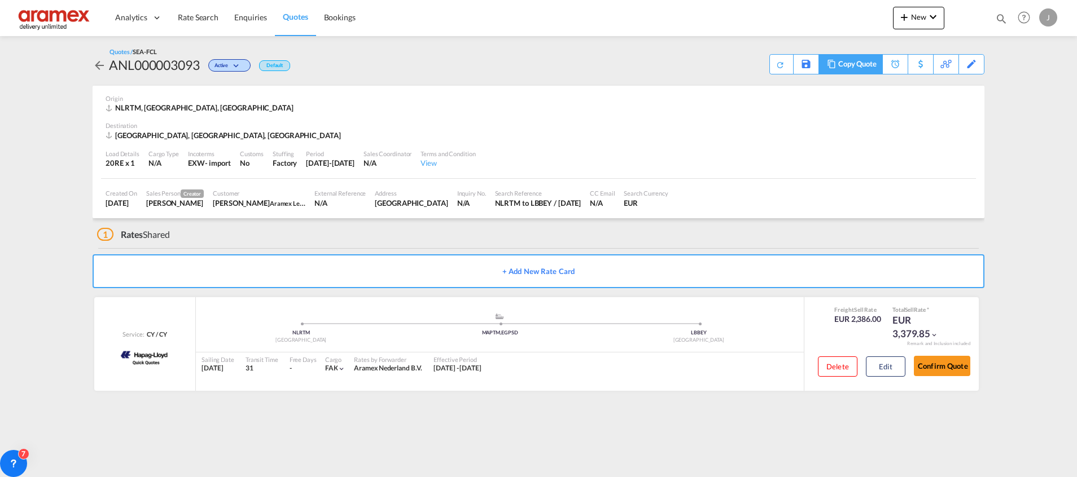
click at [839, 63] on div "Copy Quote" at bounding box center [857, 64] width 38 height 19
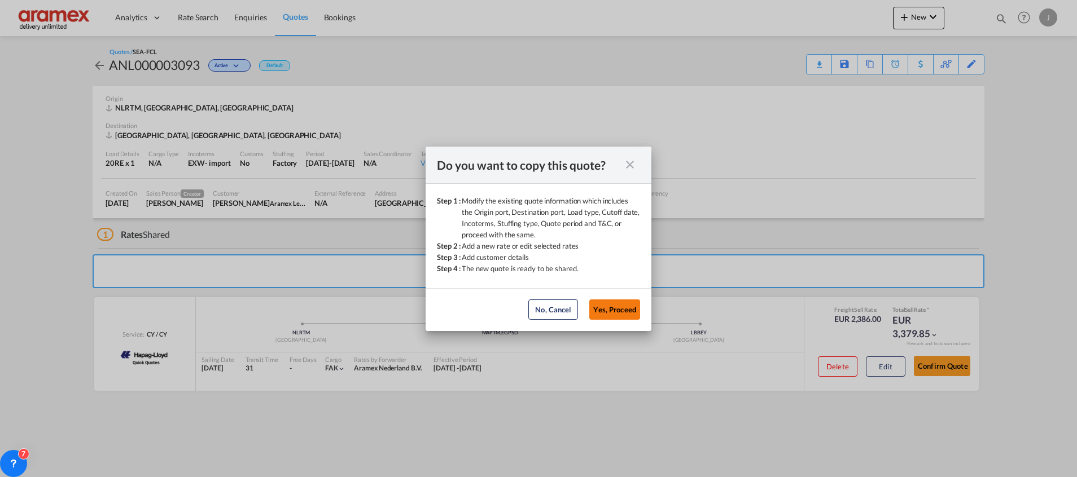
click at [622, 303] on button "Yes, Proceed" at bounding box center [614, 310] width 51 height 20
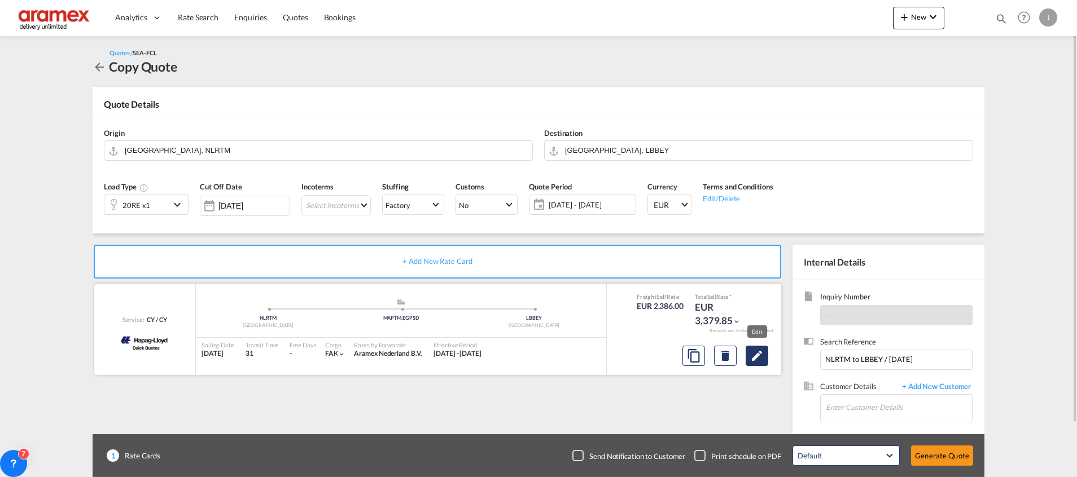
click at [760, 356] on md-icon "Edit" at bounding box center [757, 356] width 14 height 14
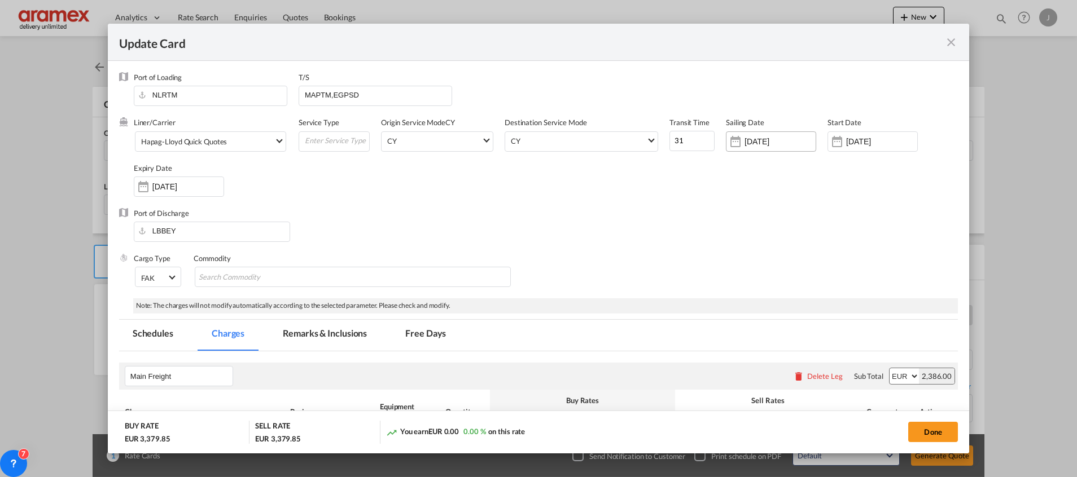
click at [769, 135] on div "[DATE]" at bounding box center [771, 141] width 90 height 20
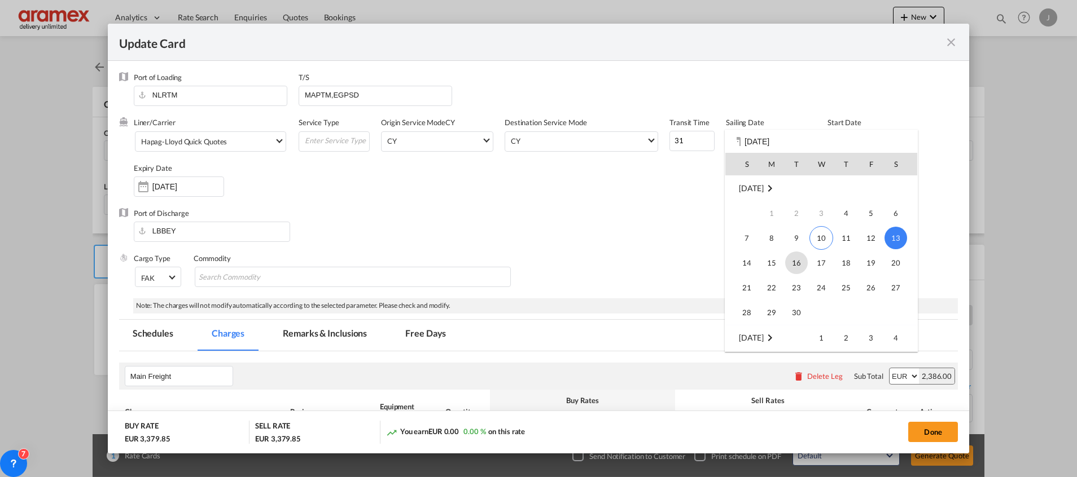
click at [796, 265] on span "16" at bounding box center [796, 263] width 23 height 23
type input "[DATE]"
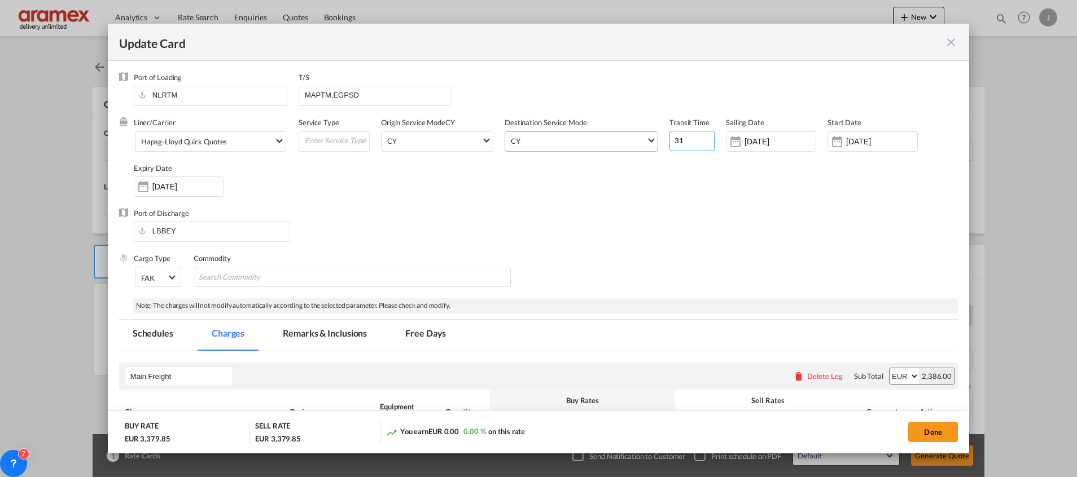
drag, startPoint x: 662, startPoint y: 138, endPoint x: 641, endPoint y: 137, distance: 21.5
click at [641, 137] on div "Liner/Carrier Hapag-[PERSON_NAME] Quick Quotes 2HM LOGISTICS D.O.O AAXL GLOBAL …" at bounding box center [546, 162] width 824 height 90
type input "28"
click at [673, 204] on div "Liner/Carrier Hapag-[PERSON_NAME] Quick Quotes 2HM LOGISTICS D.O.O AAXL GLOBAL …" at bounding box center [546, 162] width 824 height 90
click at [225, 142] on div "Hapag-Lloyd Quick Quotes" at bounding box center [184, 142] width 86 height 9
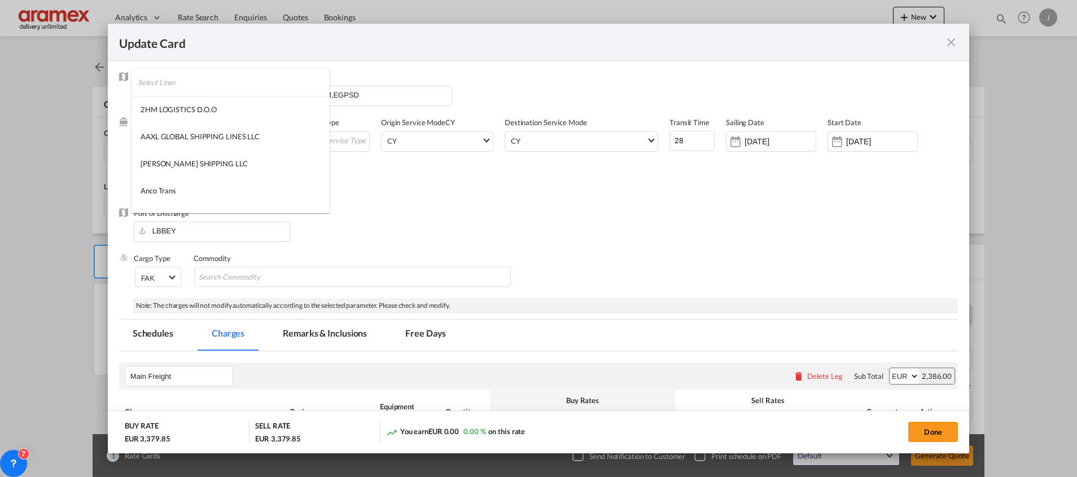
scroll to position [1052, 0]
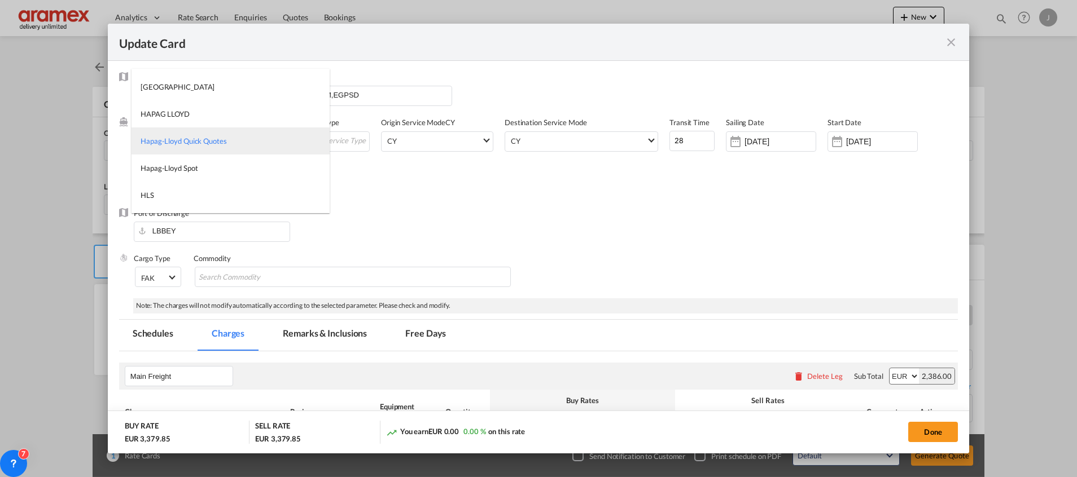
click at [225, 142] on div "Hapag-Lloyd Quick Quotes" at bounding box center [184, 141] width 86 height 10
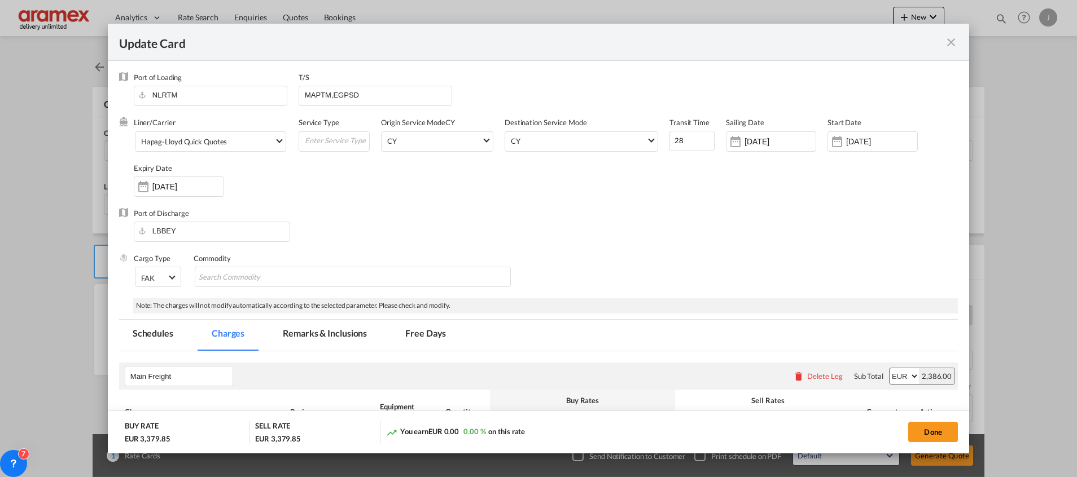
click at [660, 217] on div "Port of Discharge LBBEY" at bounding box center [538, 230] width 839 height 45
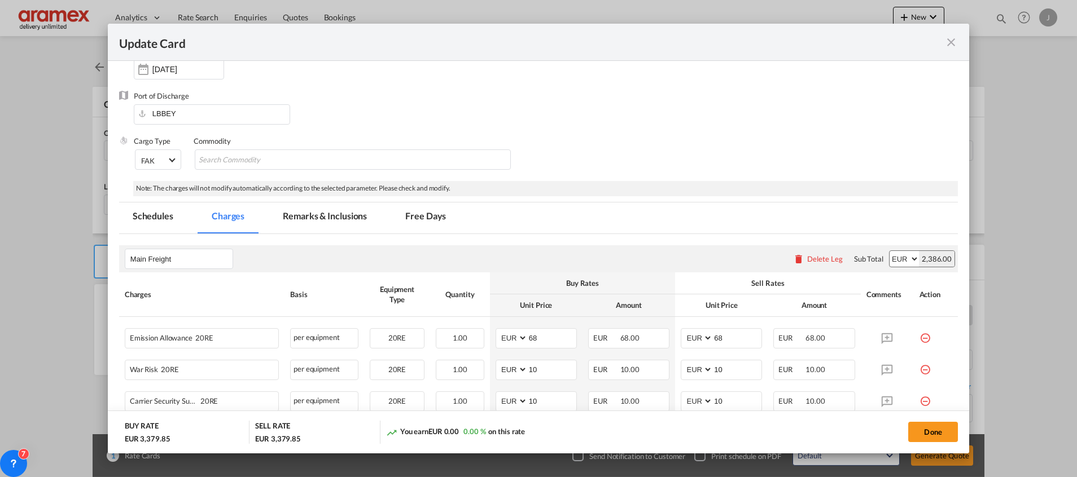
scroll to position [254, 0]
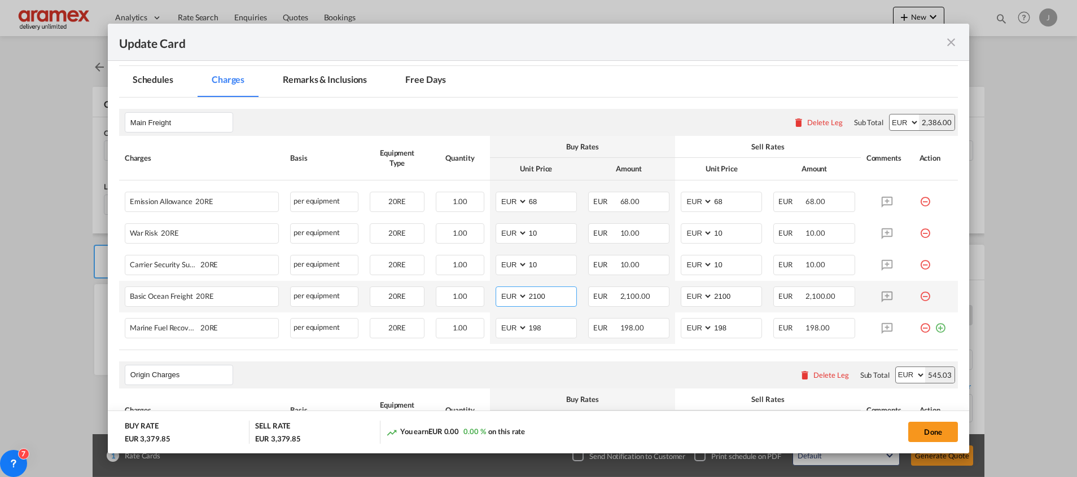
click at [543, 293] on input "2100" at bounding box center [552, 295] width 49 height 17
paste input "6"
type input "2600"
click at [745, 296] on input "2100" at bounding box center [737, 295] width 49 height 17
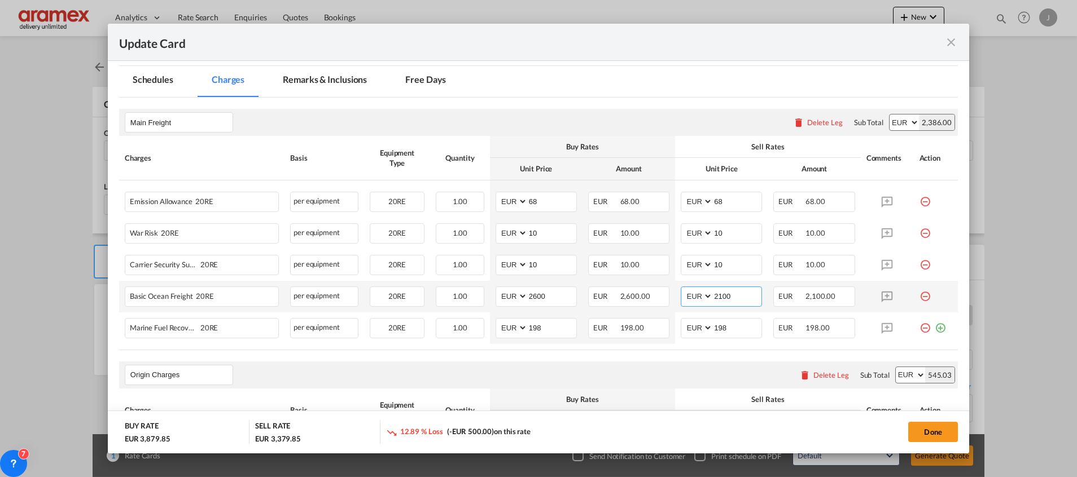
click at [745, 296] on input "2100" at bounding box center [737, 295] width 49 height 17
paste input "6"
type input "2600"
click at [537, 291] on input "2600" at bounding box center [552, 295] width 49 height 17
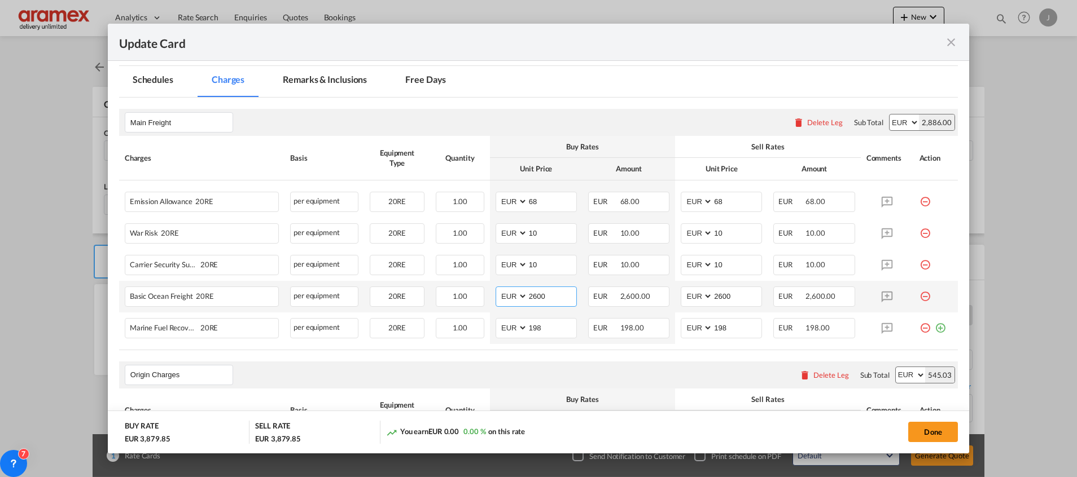
click at [537, 291] on input "2600" at bounding box center [552, 295] width 49 height 17
paste input "1"
type input "2100"
click at [718, 292] on input "2600" at bounding box center [737, 295] width 49 height 17
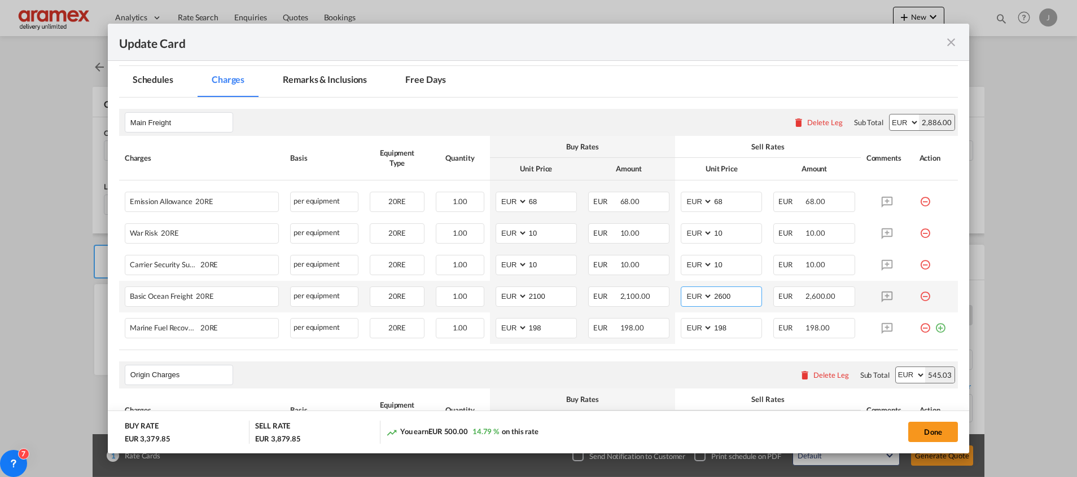
click at [718, 292] on input "2600" at bounding box center [737, 295] width 49 height 17
paste input "1"
type input "2100"
click at [536, 332] on input "198" at bounding box center [552, 327] width 49 height 17
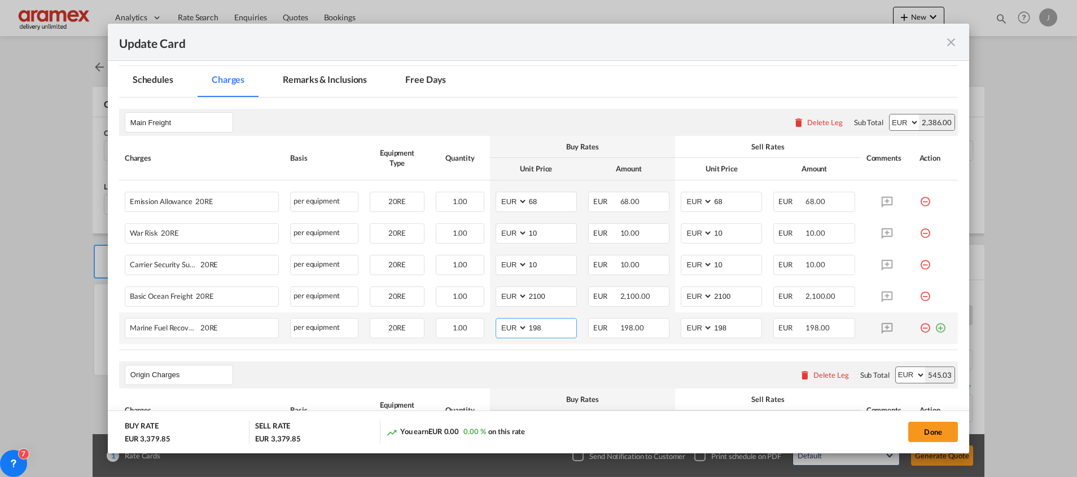
click at [536, 332] on input "198" at bounding box center [552, 327] width 49 height 17
click at [584, 365] on div "Origin Charges Please enter leg name Leg Name Already Exists Delete Leg Sub Tot…" at bounding box center [538, 375] width 839 height 27
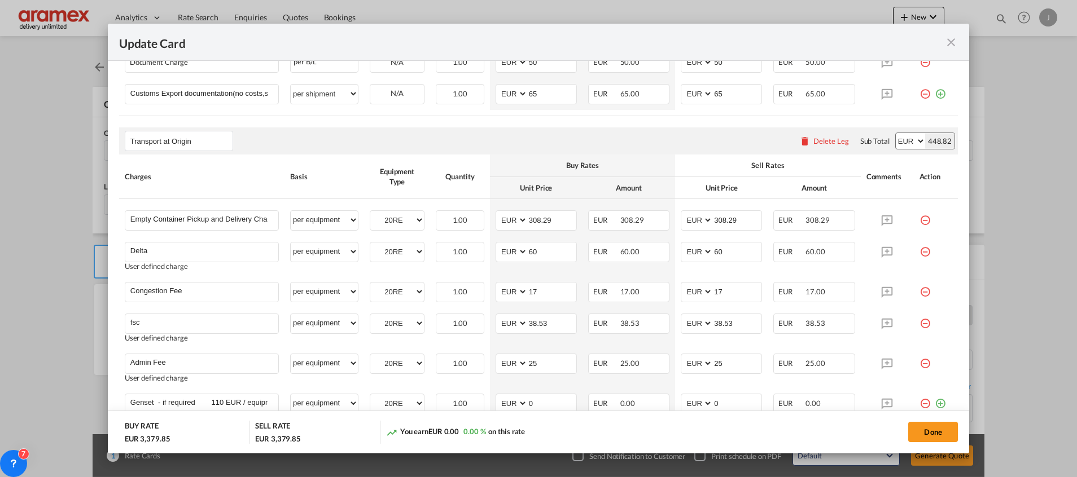
scroll to position [762, 0]
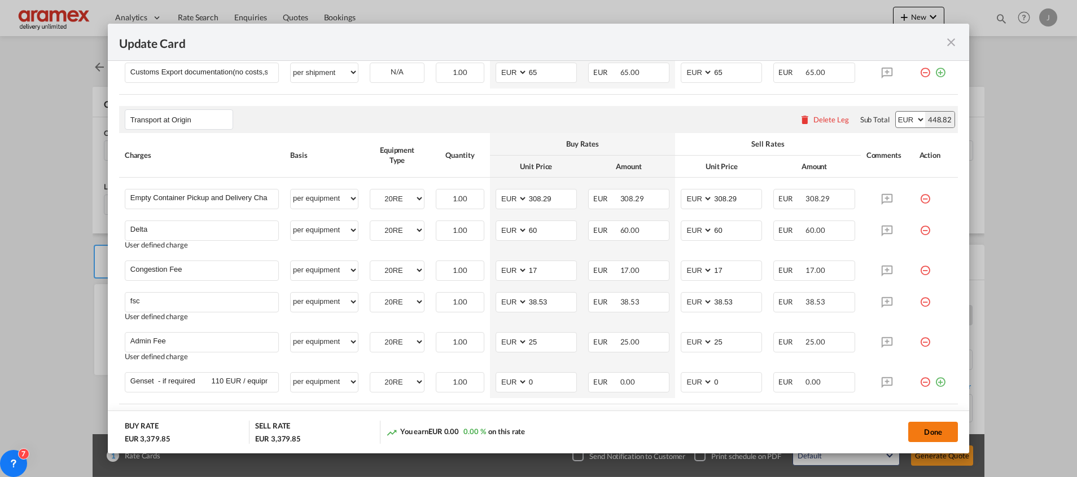
click at [930, 429] on button "Done" at bounding box center [933, 432] width 50 height 20
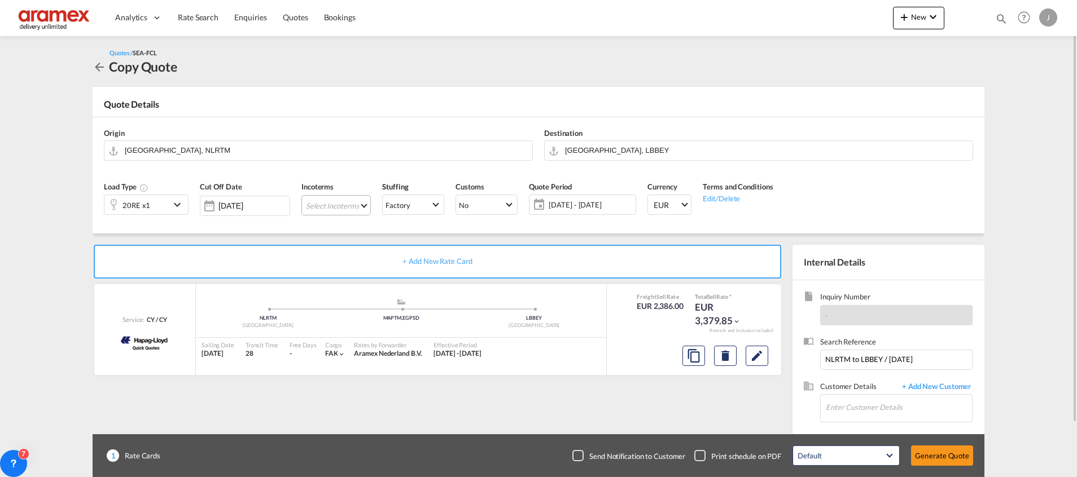
click at [336, 202] on md-select "Select Incoterms FCA - export Free Carrier FOB - export Free on Board CPT - imp…" at bounding box center [335, 205] width 69 height 20
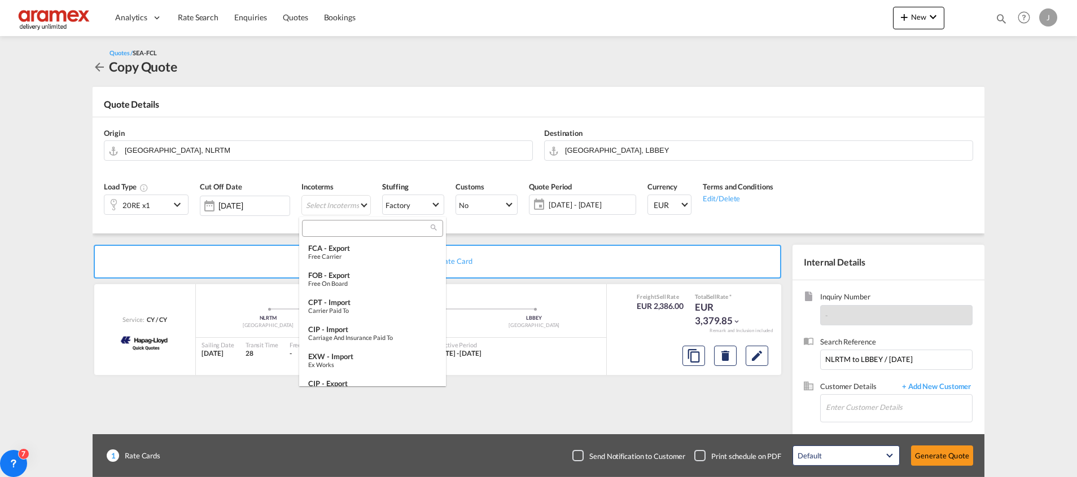
click at [324, 225] on input "search" at bounding box center [367, 228] width 125 height 10
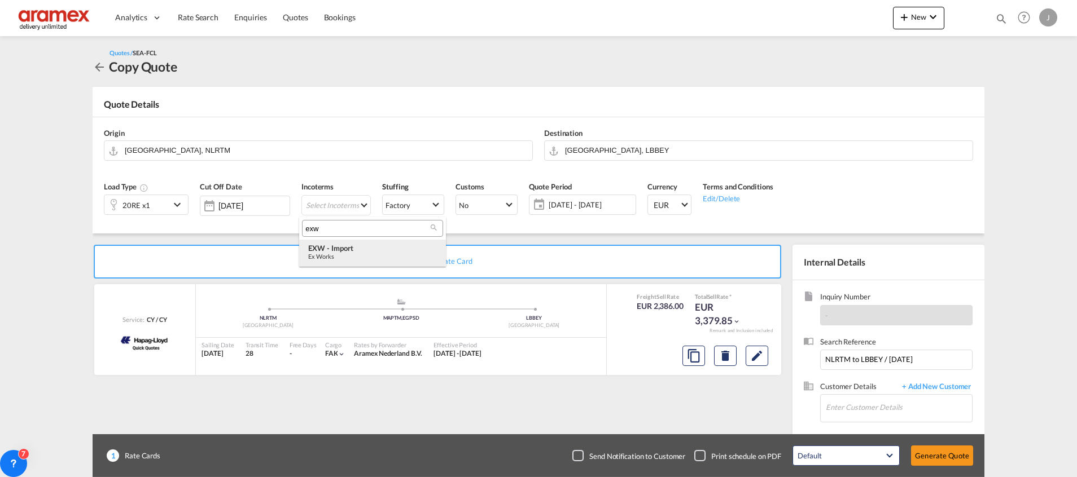
type input "exw"
click at [376, 253] on div "Ex Works" at bounding box center [372, 256] width 129 height 7
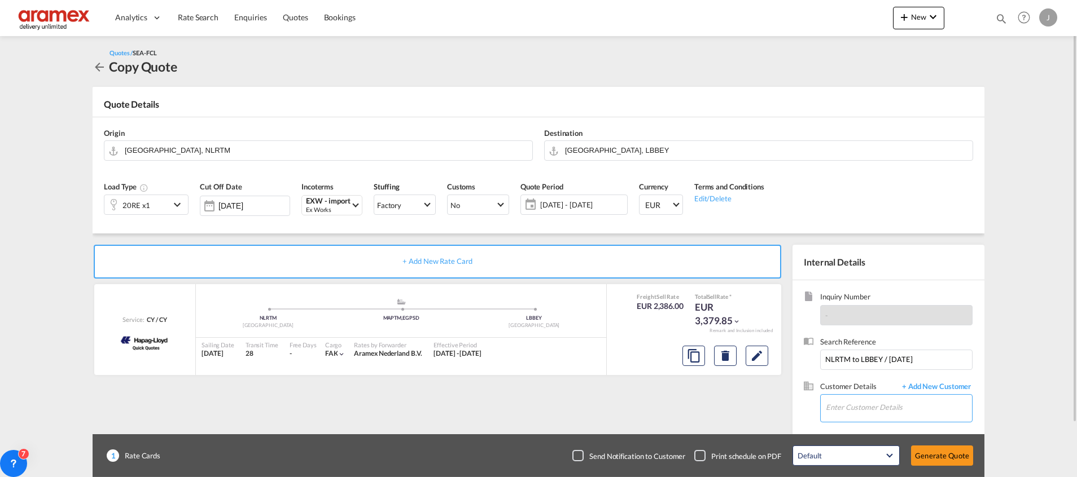
click at [865, 410] on input "Enter Customer Details" at bounding box center [899, 407] width 146 height 25
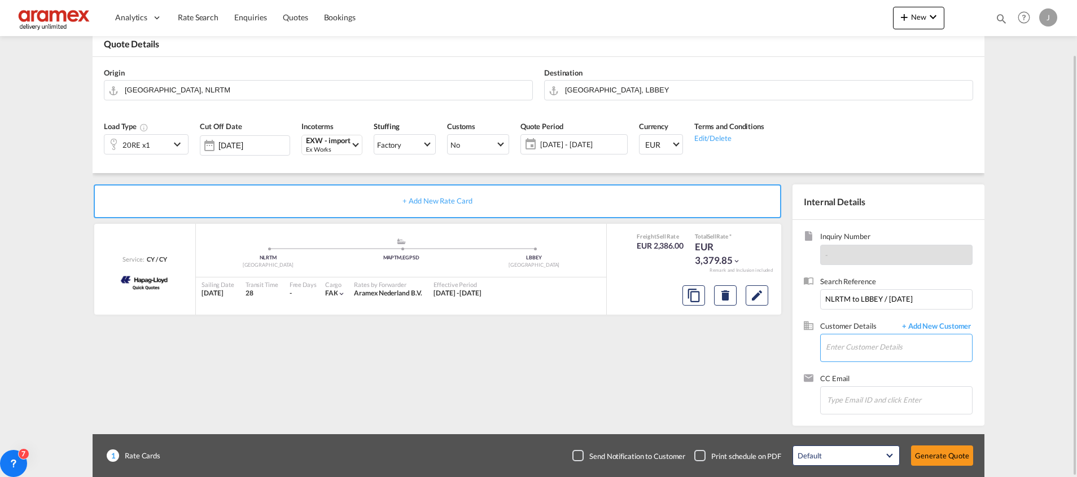
click at [861, 352] on input "Enter Customer Details" at bounding box center [899, 347] width 146 height 25
click at [875, 295] on div "[PERSON_NAME] [EMAIL_ADDRESS][DOMAIN_NAME] | Aramex [GEOGRAPHIC_DATA]" at bounding box center [898, 289] width 147 height 30
type input "Aramex Lebanon, [PERSON_NAME], [EMAIL_ADDRESS][DOMAIN_NAME]"
click at [938, 458] on button "Generate Quote" at bounding box center [942, 456] width 62 height 20
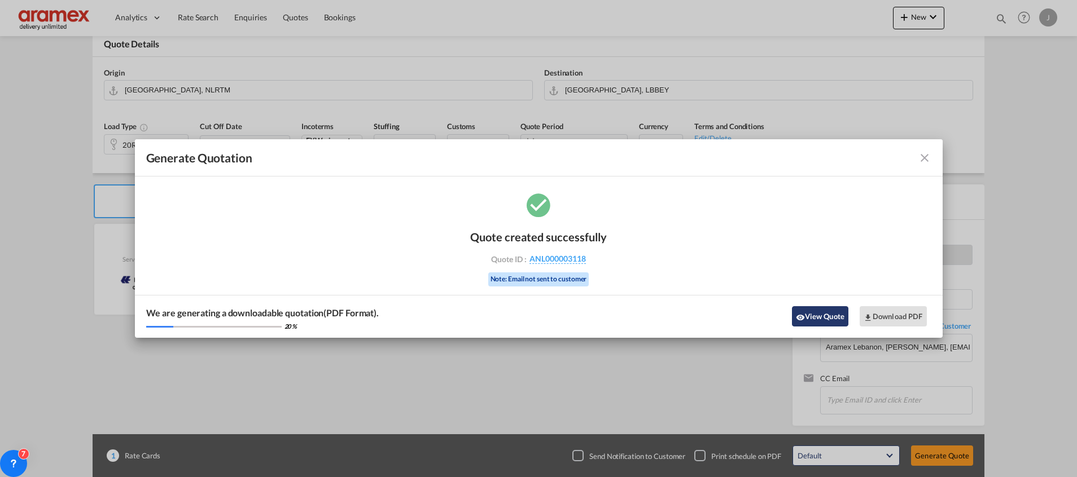
click at [817, 316] on button "View Quote" at bounding box center [820, 316] width 56 height 20
